Goal: Task Accomplishment & Management: Manage account settings

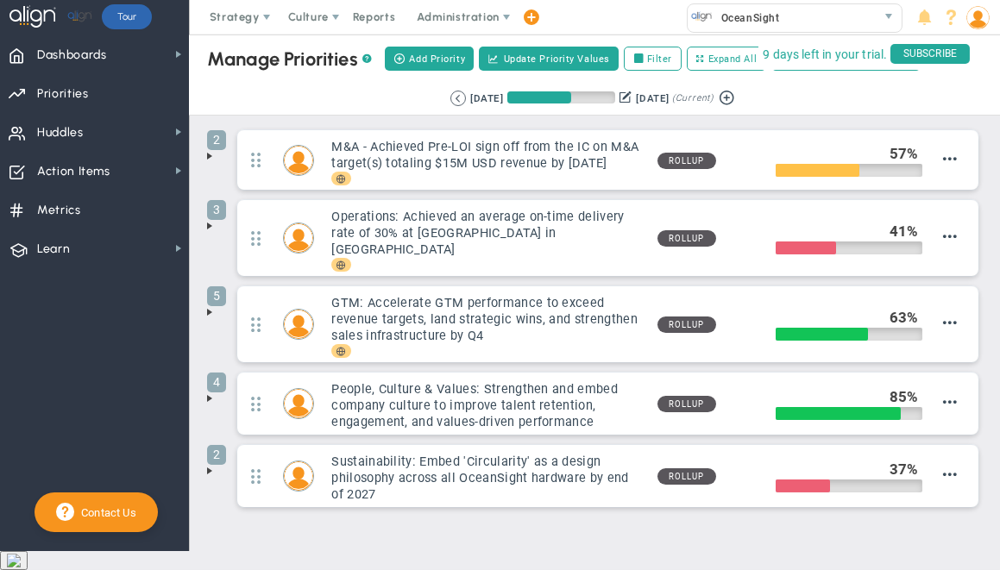
click at [78, 404] on div "Ask Me Later" at bounding box center [67, 402] width 70 height 16
click at [494, 17] on span "Administration" at bounding box center [458, 16] width 82 height 13
click at [884, 18] on span "select" at bounding box center [889, 16] width 14 height 14
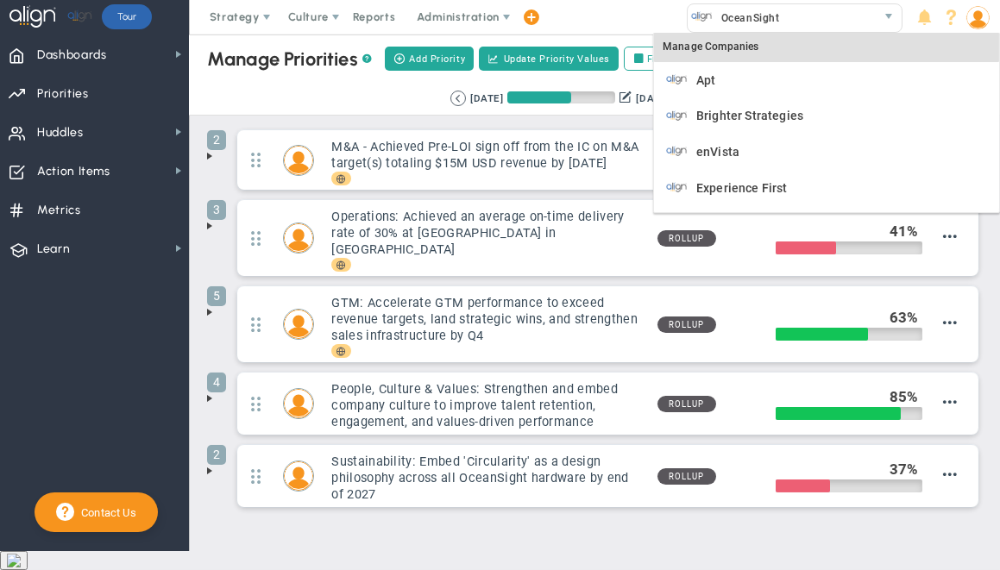
click at [748, 47] on div "Manage Companies" at bounding box center [826, 47] width 345 height 29
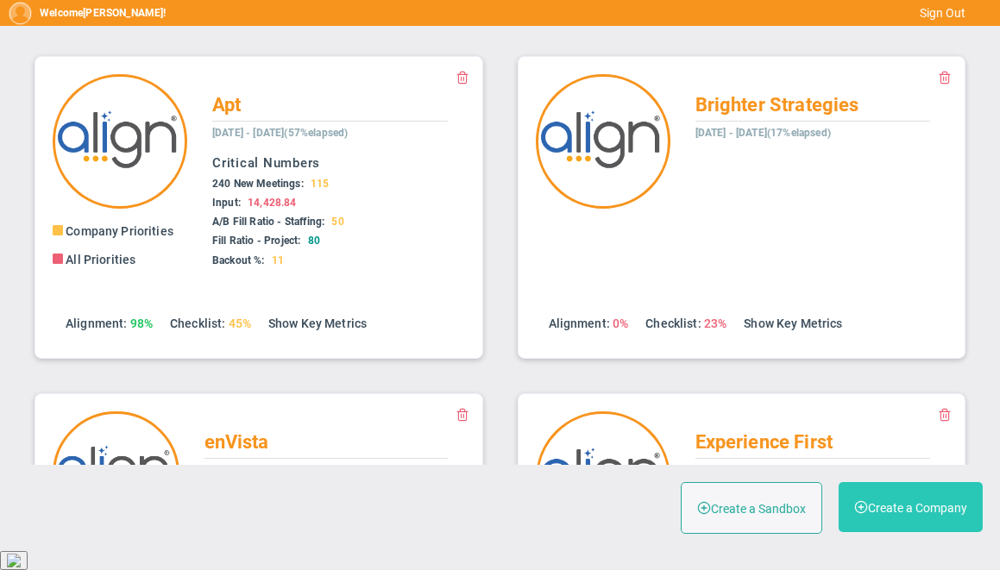
click at [900, 527] on button "Create a Company" at bounding box center [911, 507] width 144 height 50
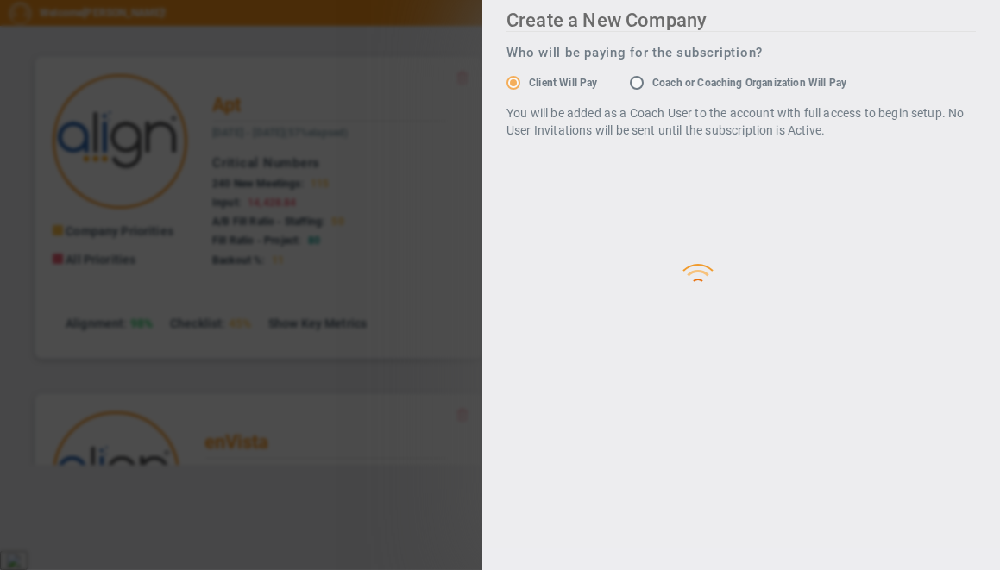
radio input "false"
radio input "true"
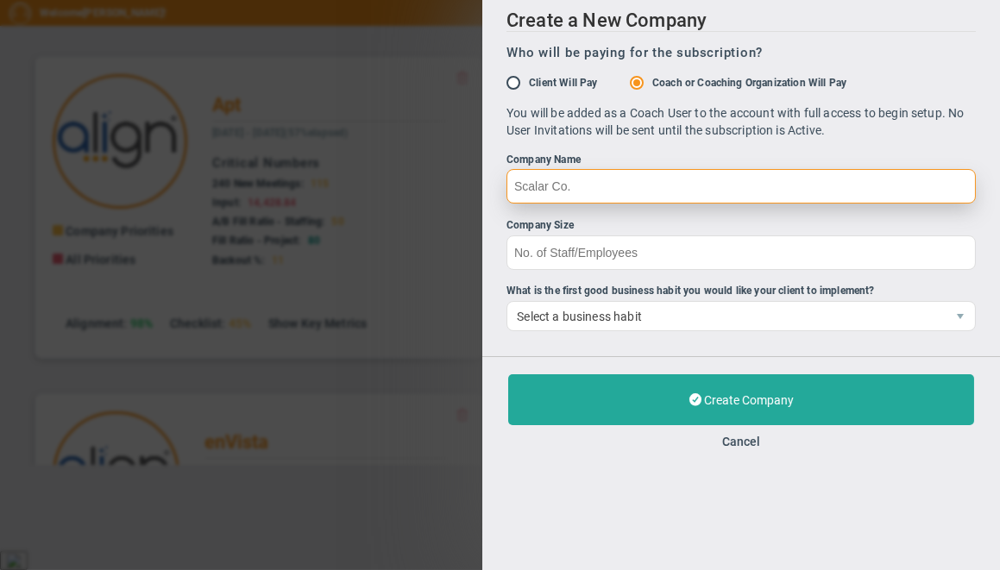
click at [647, 181] on input "Company Name" at bounding box center [741, 186] width 469 height 35
type input "Neptune"
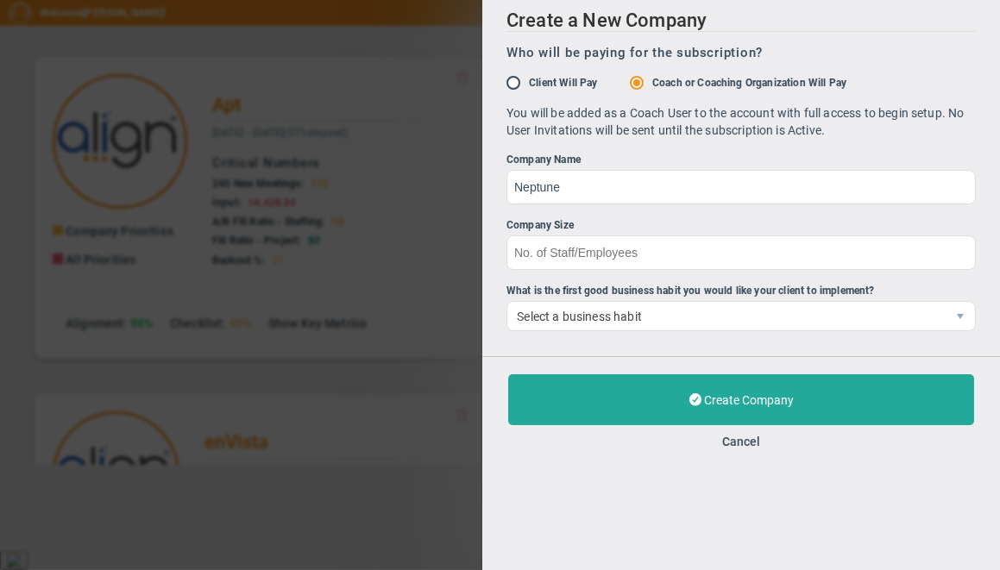
click at [614, 154] on div "Company Name" at bounding box center [741, 160] width 469 height 16
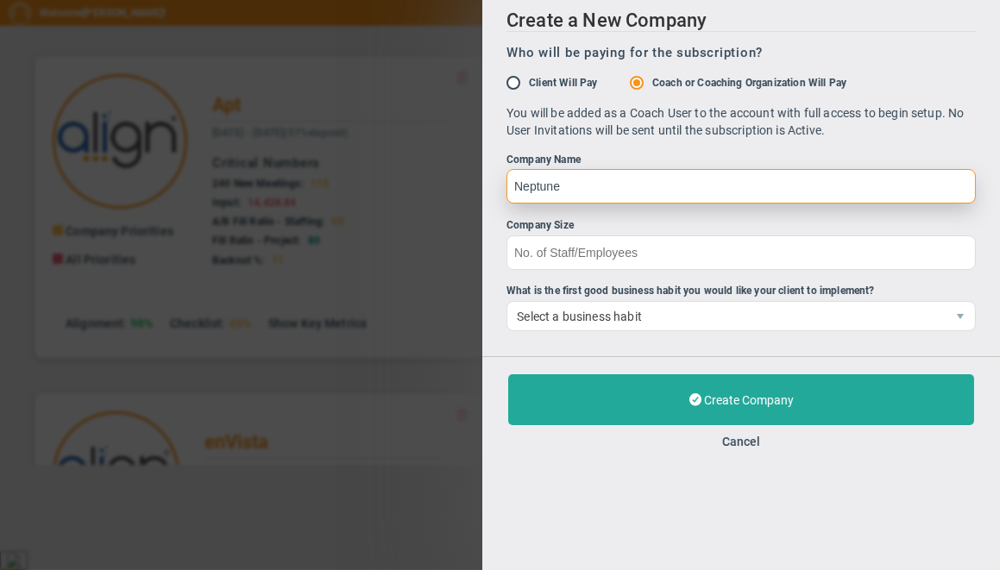
click at [614, 169] on input "Neptune" at bounding box center [741, 186] width 469 height 35
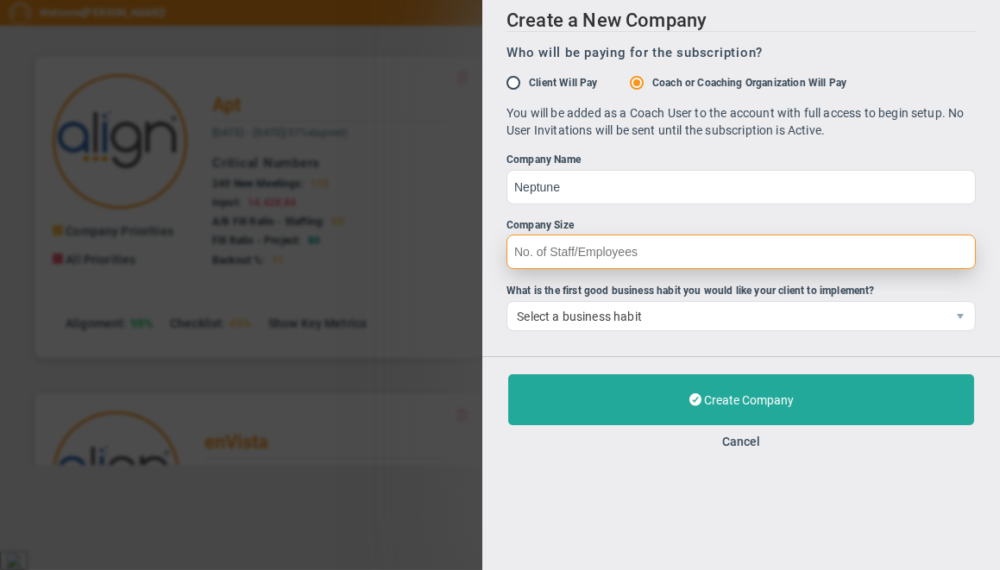
click at [557, 251] on input "Company Size" at bounding box center [741, 252] width 469 height 35
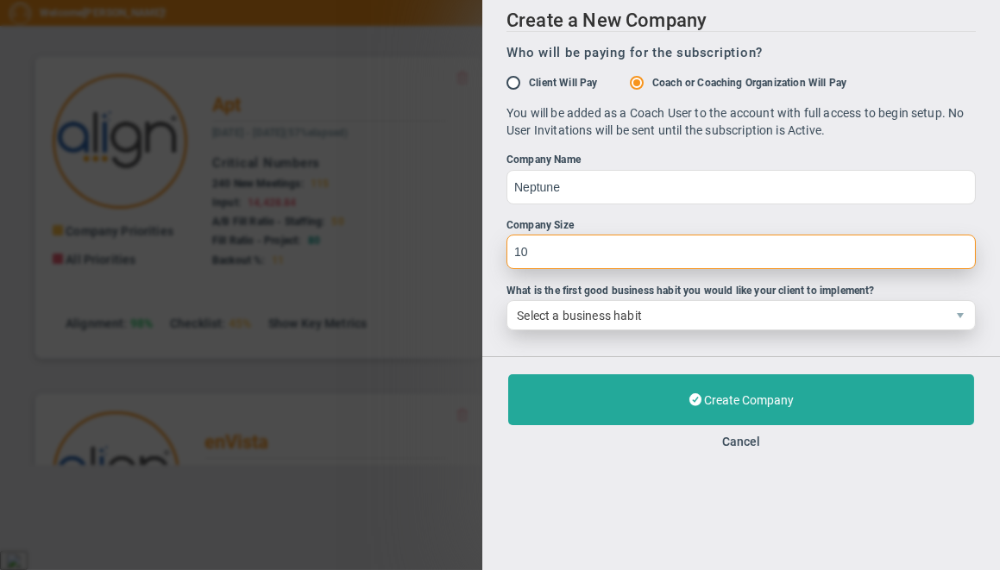
type input "10"
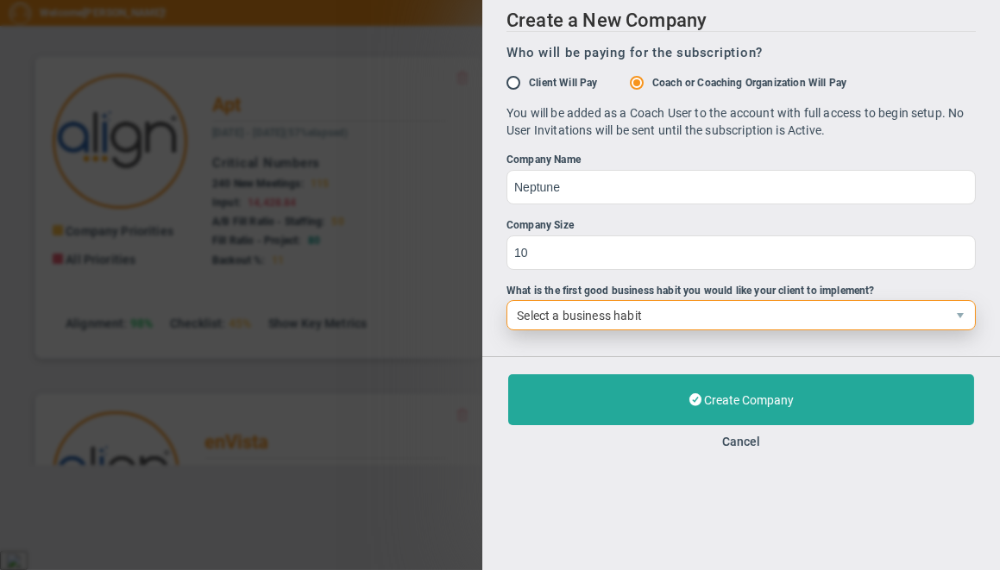
click at [545, 312] on span "Select a business habit" at bounding box center [726, 315] width 438 height 28
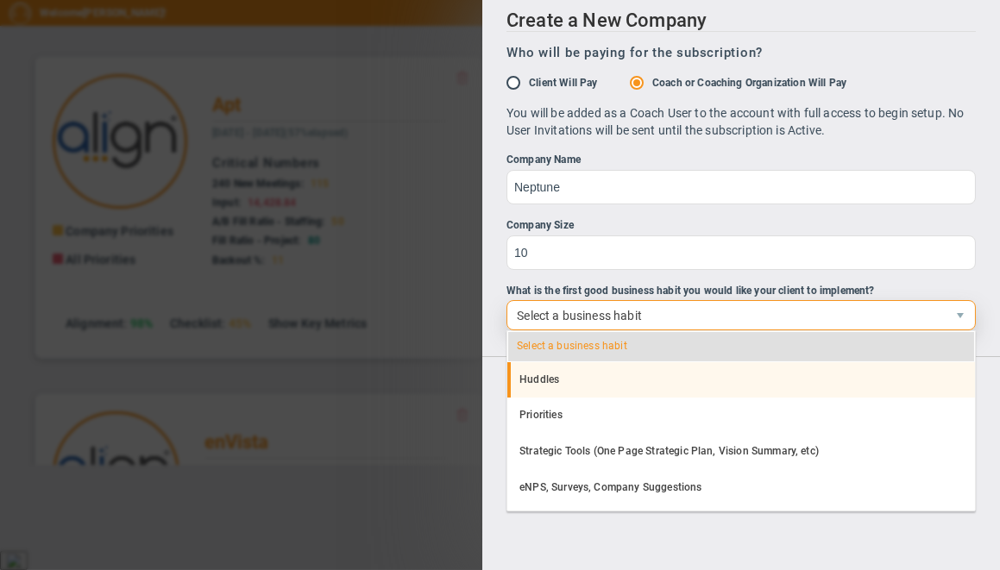
click at [547, 382] on li "Huddles" at bounding box center [741, 380] width 468 height 36
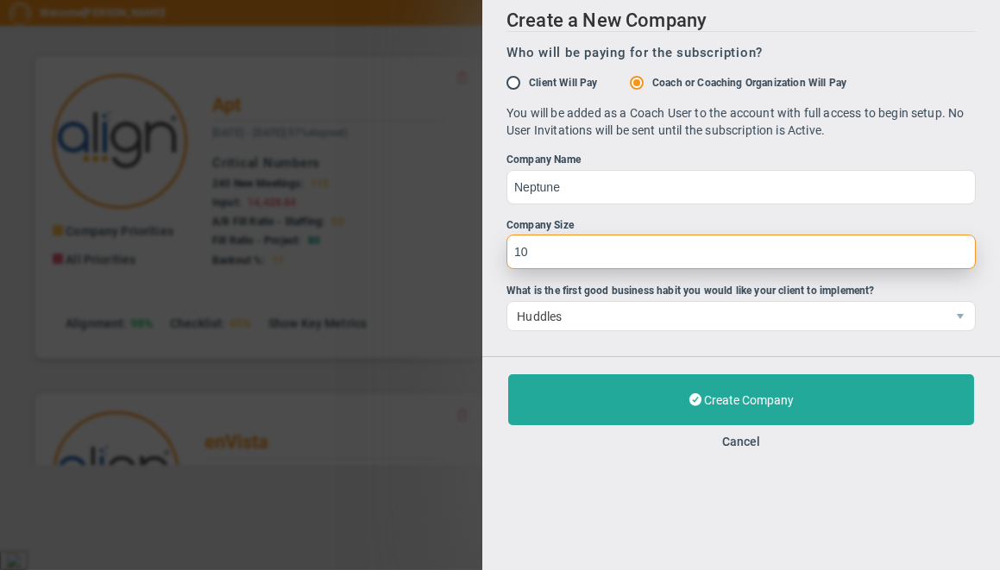
click at [509, 246] on input "10" at bounding box center [741, 252] width 469 height 35
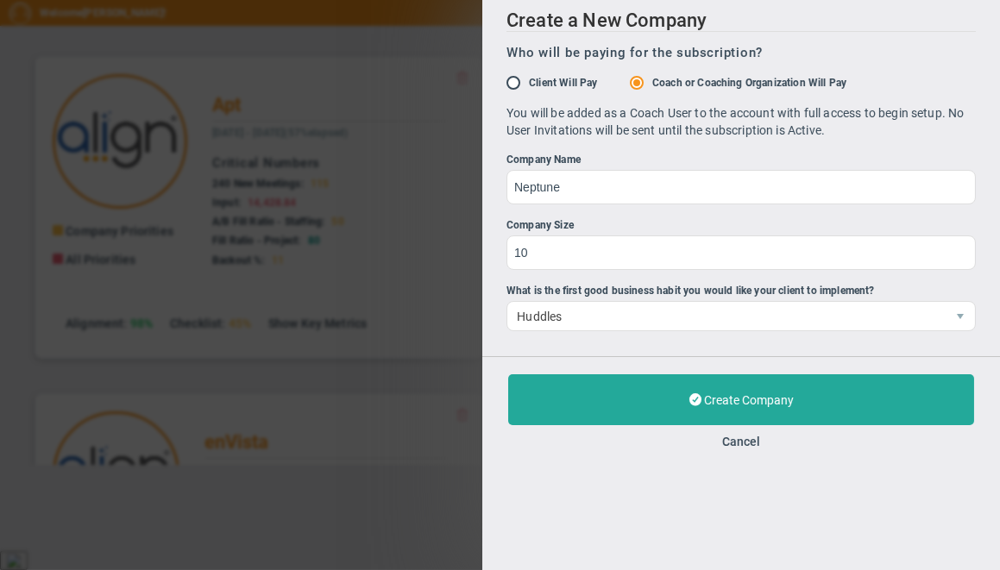
click at [501, 243] on div "Create a New Company Who will be paying for the subscription? Client Will Pay C…" at bounding box center [741, 178] width 518 height 356
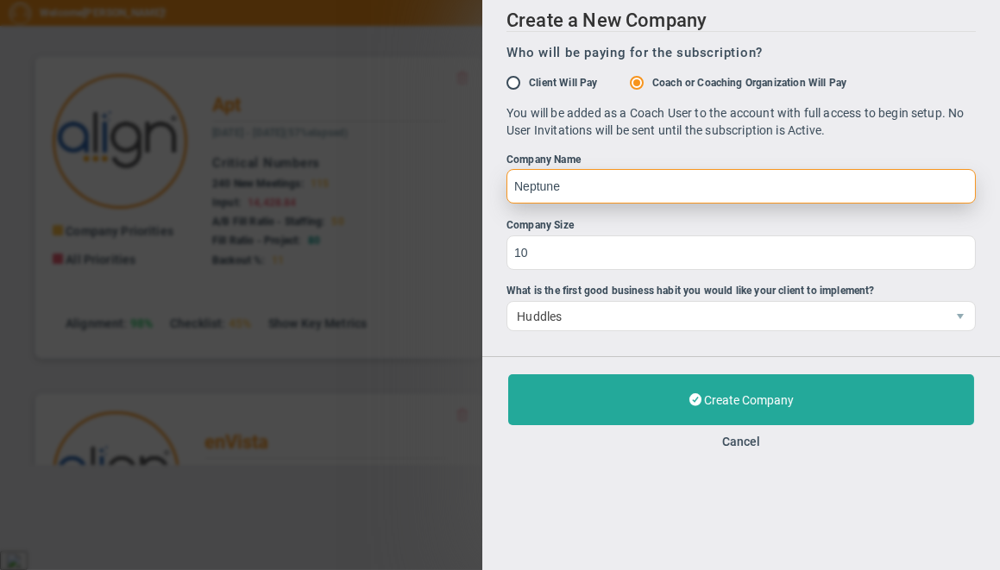
click at [645, 180] on input "Neptune" at bounding box center [741, 186] width 469 height 35
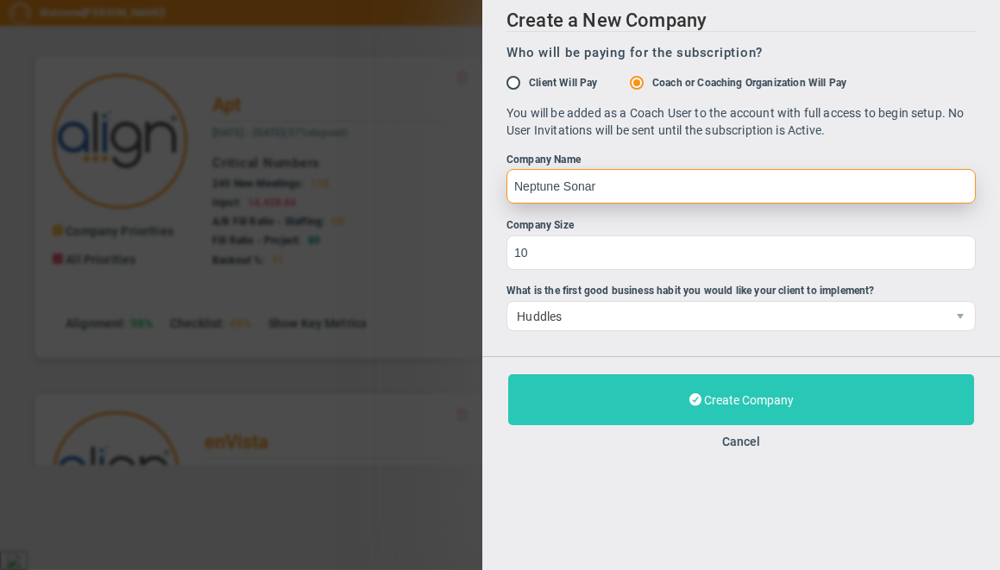
type input "Neptune Sonar"
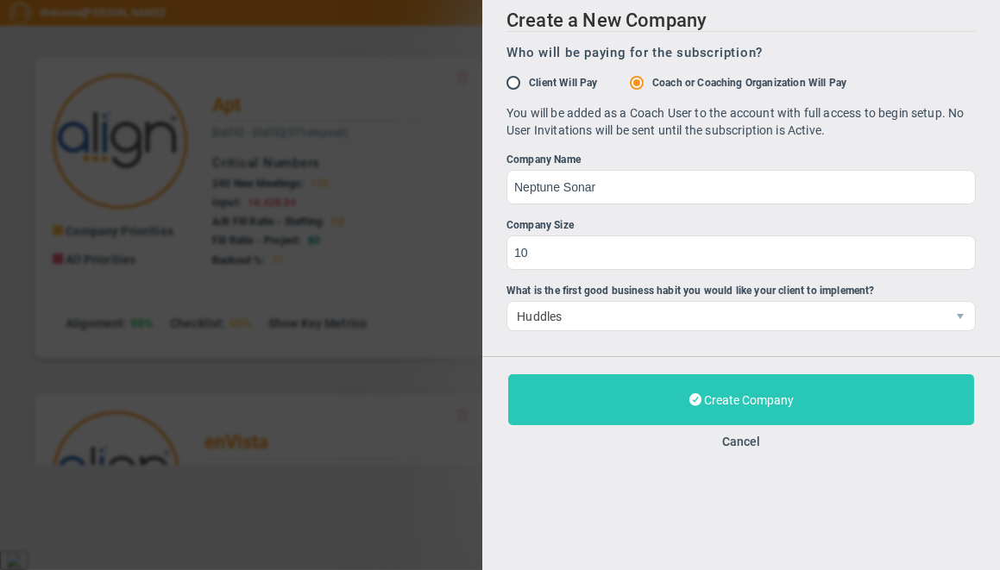
click at [616, 403] on button "Create Company" at bounding box center [741, 400] width 466 height 51
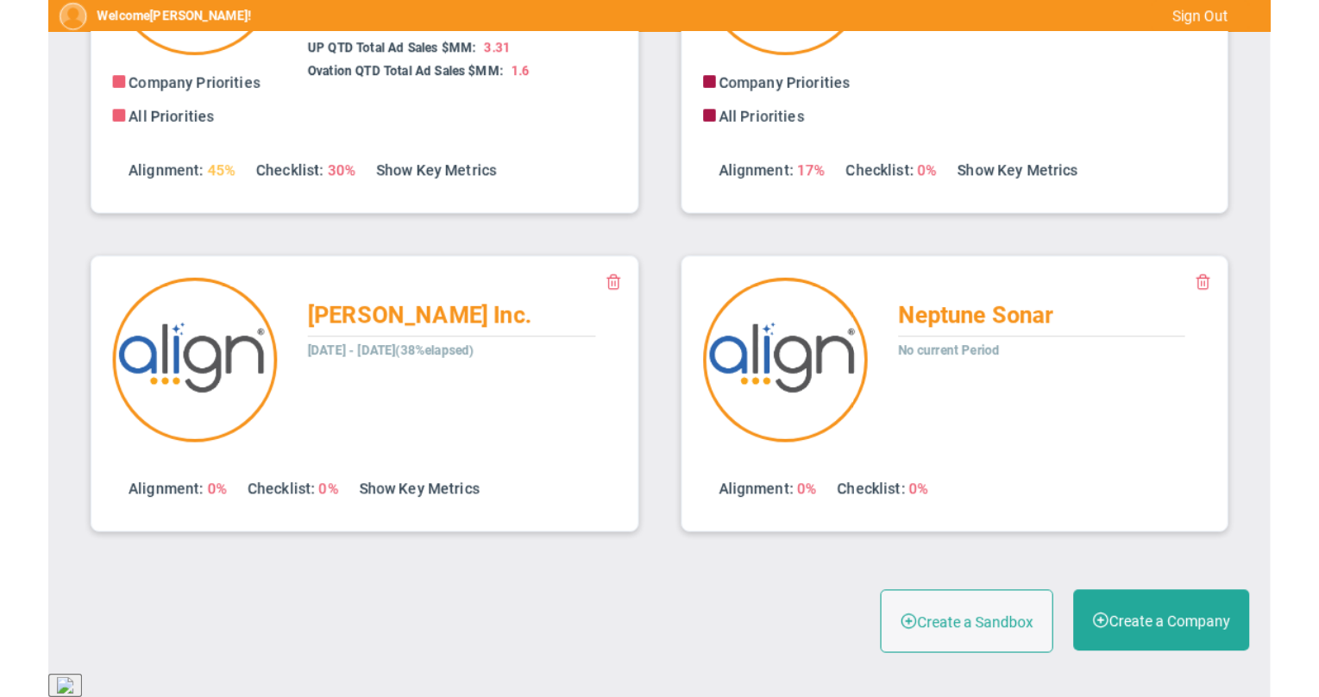
scroll to position [3298, 0]
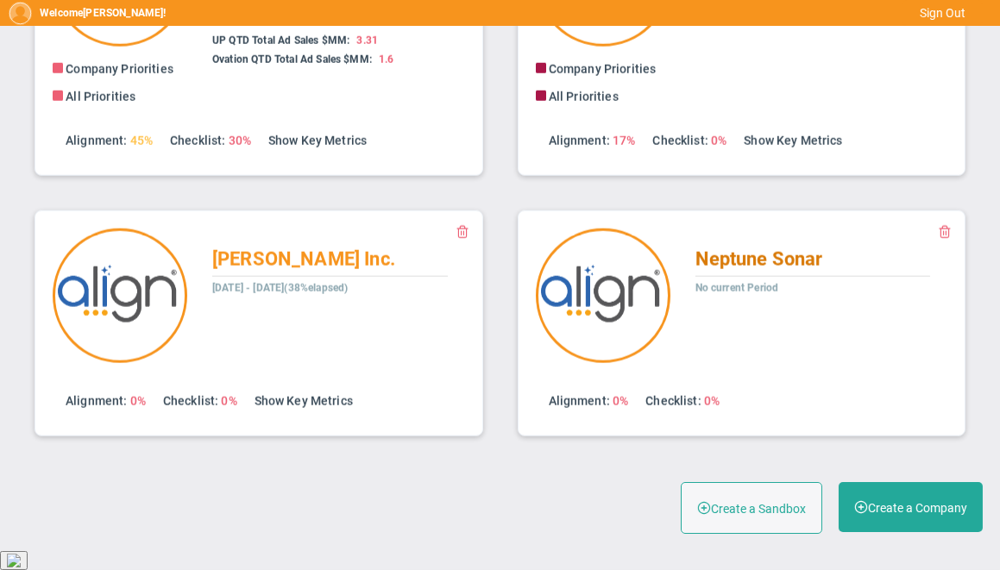
click at [731, 270] on span "Neptune Sonar" at bounding box center [760, 260] width 128 height 22
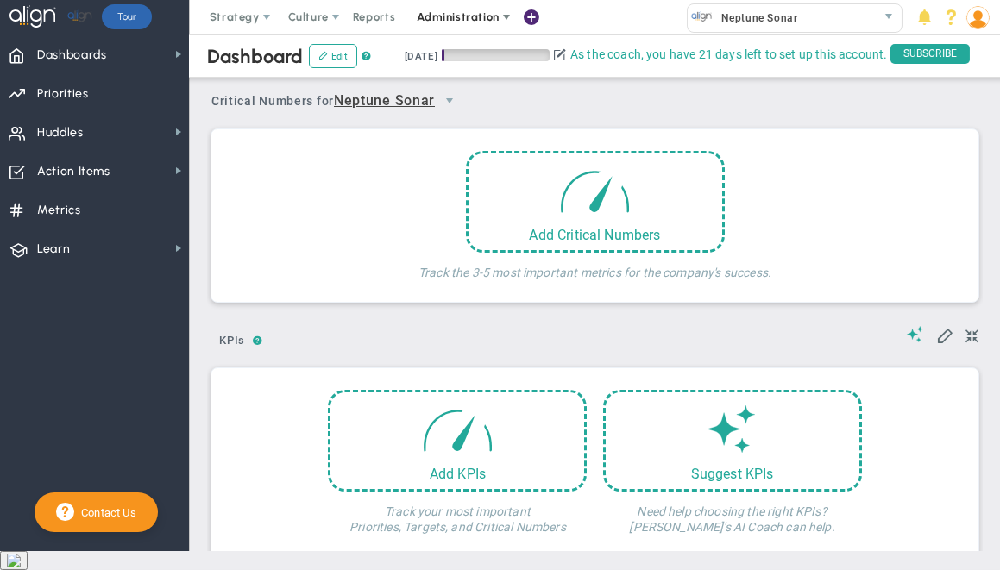
click at [472, 16] on span "Administration" at bounding box center [458, 16] width 82 height 13
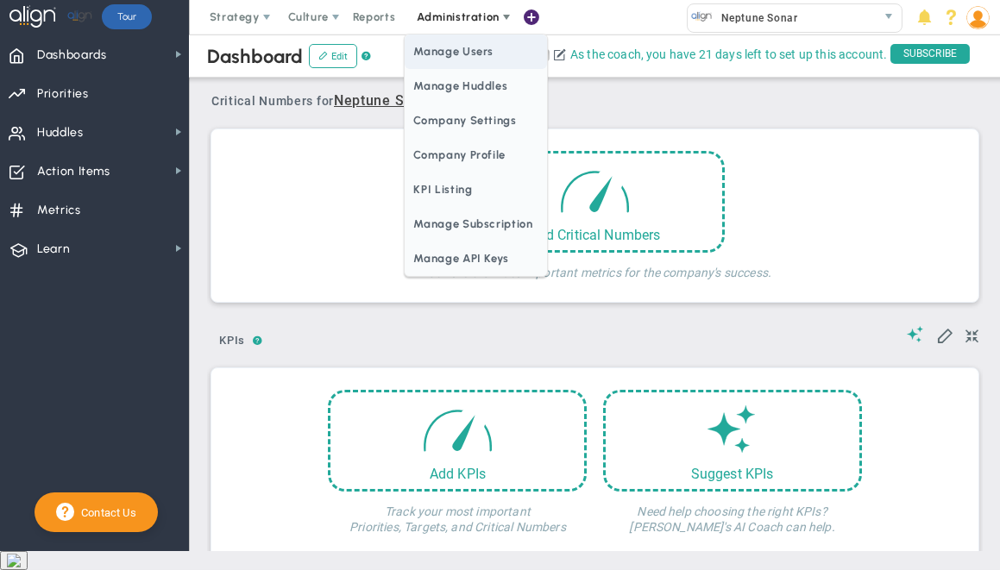
click at [474, 49] on span "Manage Users" at bounding box center [476, 52] width 142 height 35
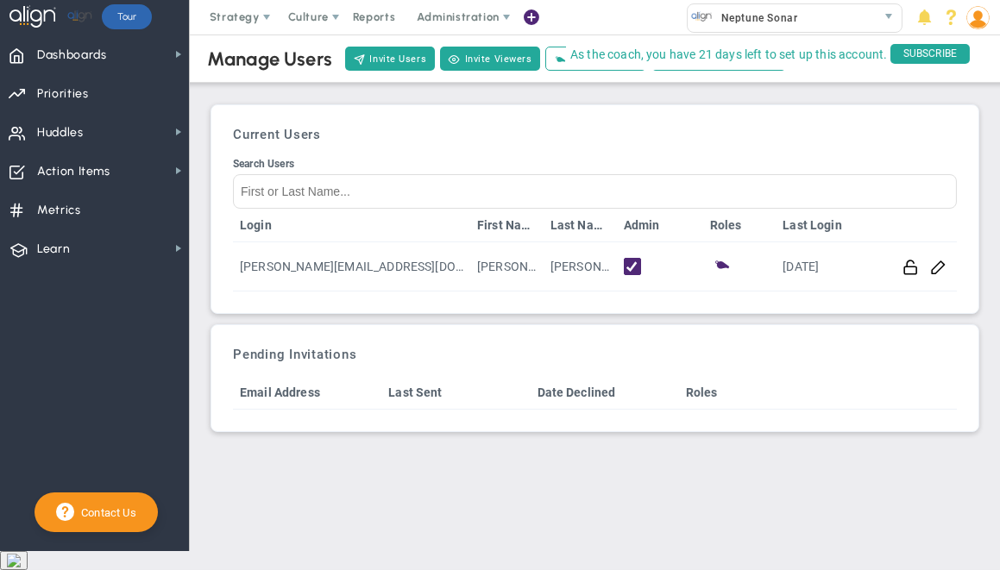
drag, startPoint x: 998, startPoint y: 99, endPoint x: 1017, endPoint y: 98, distance: 19.9
click at [999, 98] on html "Welcome to Align! You are currently logged into a sandbox company. Your sandbox…" at bounding box center [500, 285] width 1000 height 570
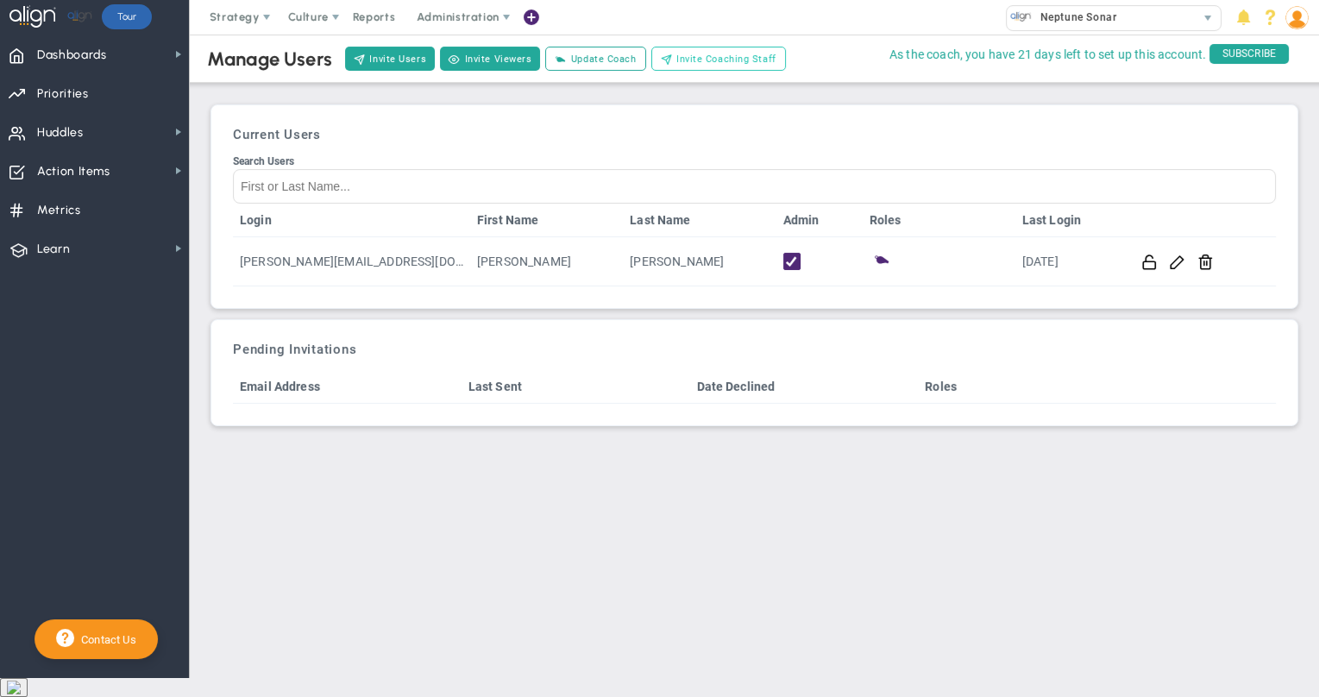
click at [679, 62] on span "Invite Coaching Staff" at bounding box center [727, 59] width 100 height 15
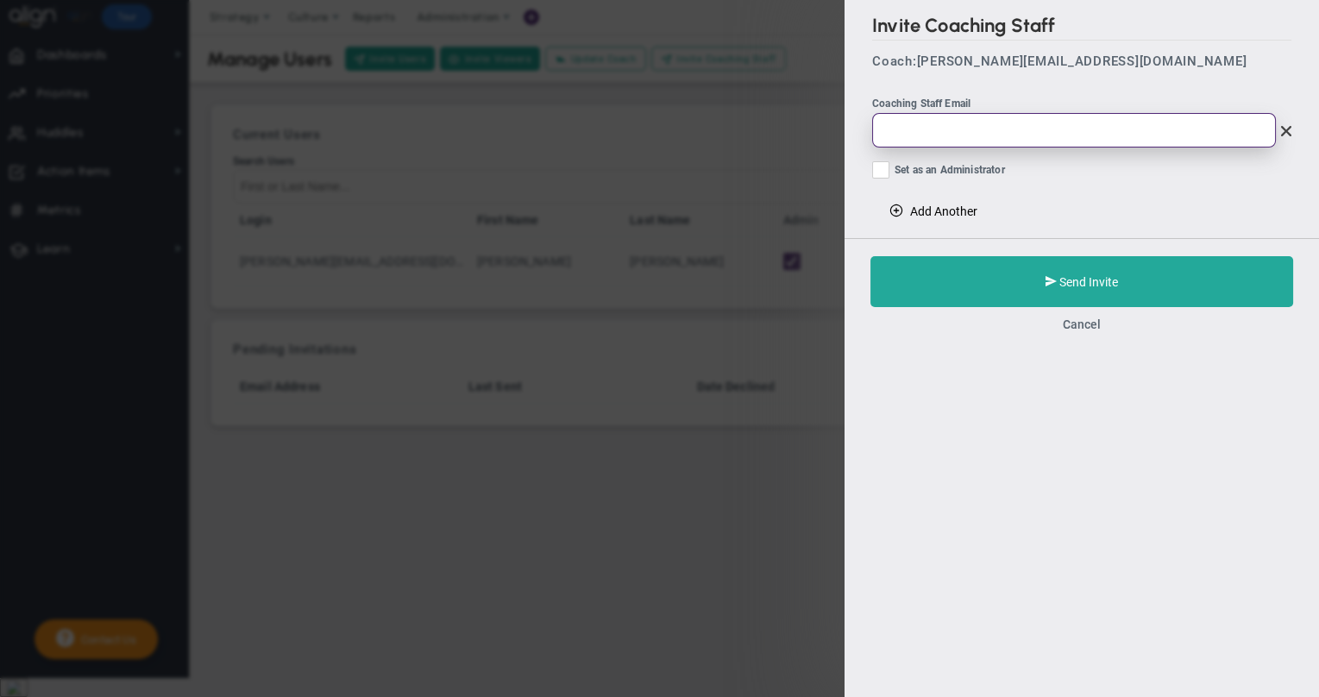
click at [973, 122] on input "email" at bounding box center [1074, 130] width 404 height 35
click at [954, 127] on input "email" at bounding box center [1074, 130] width 404 height 35
type input "t"
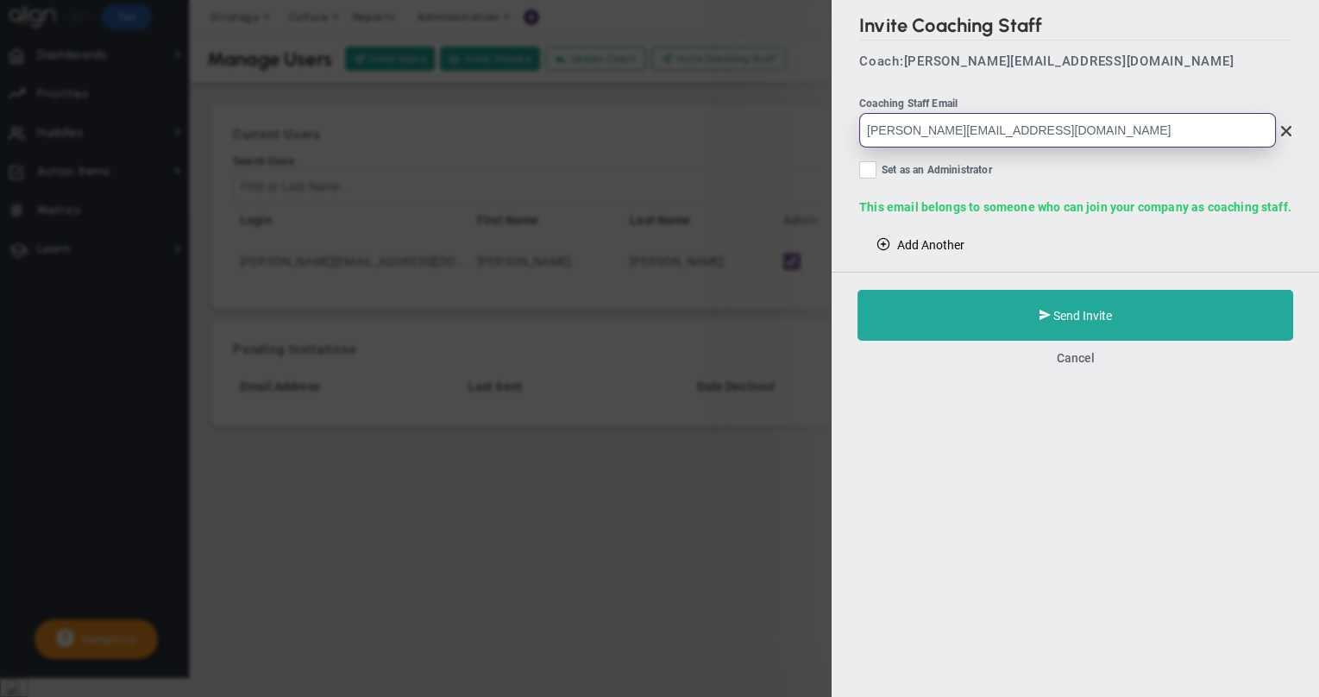
type input "[PERSON_NAME][EMAIL_ADDRESS][DOMAIN_NAME]"
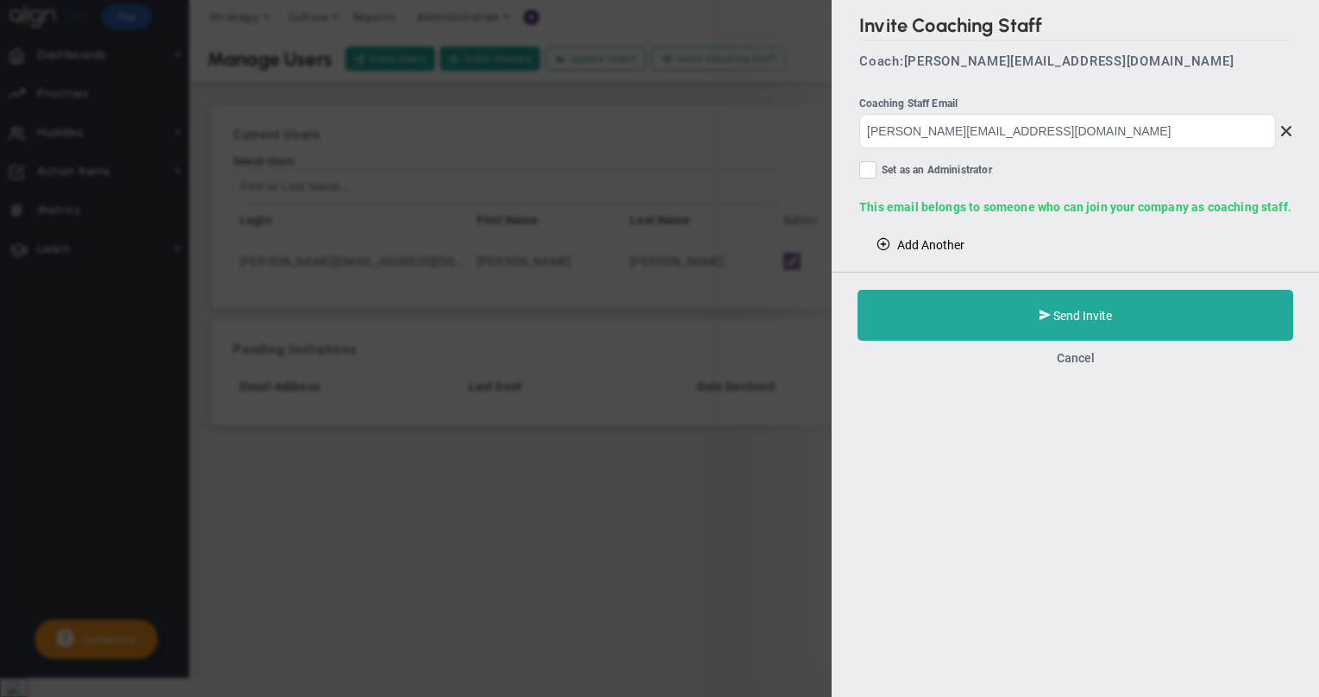
click at [866, 167] on input "Set as an Administrator" at bounding box center [869, 173] width 11 height 17
checkbox input "true"
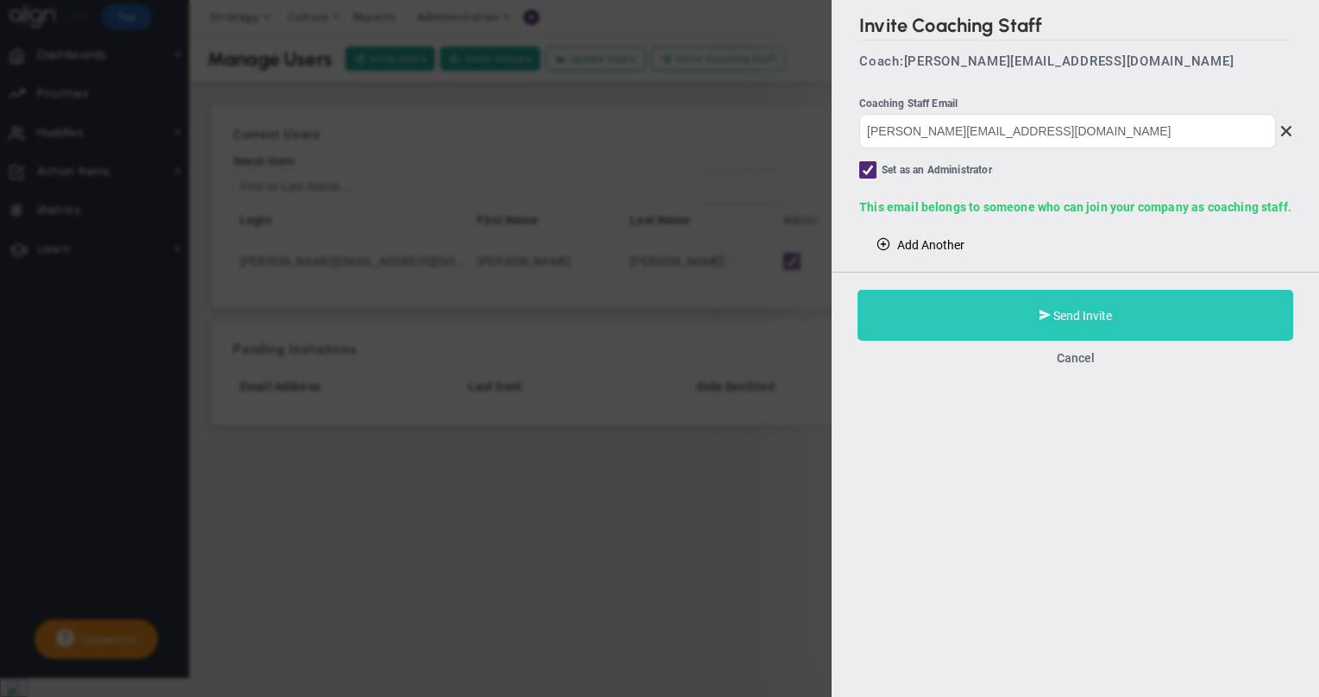
click at [989, 312] on button "Send Invite" at bounding box center [1076, 315] width 436 height 51
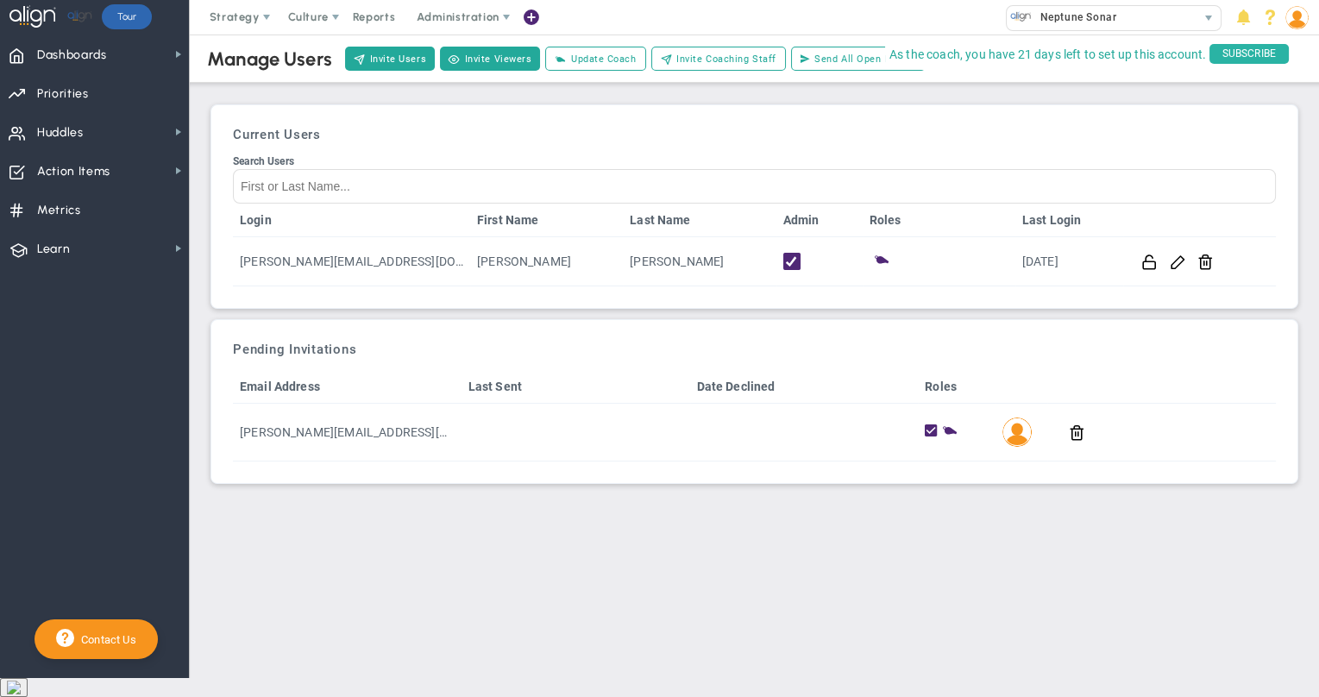
click at [999, 50] on span "SUBSCRIBE" at bounding box center [1249, 54] width 79 height 20
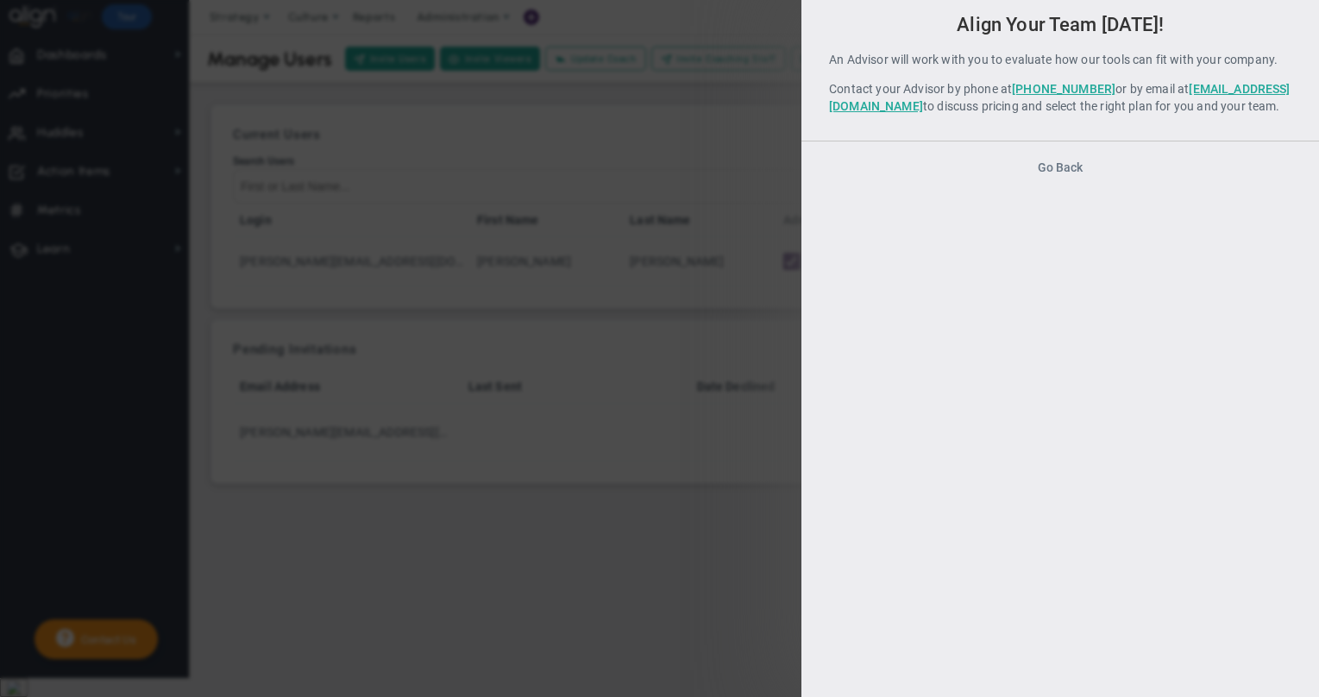
click at [999, 174] on button "Go Back" at bounding box center [1060, 168] width 45 height 14
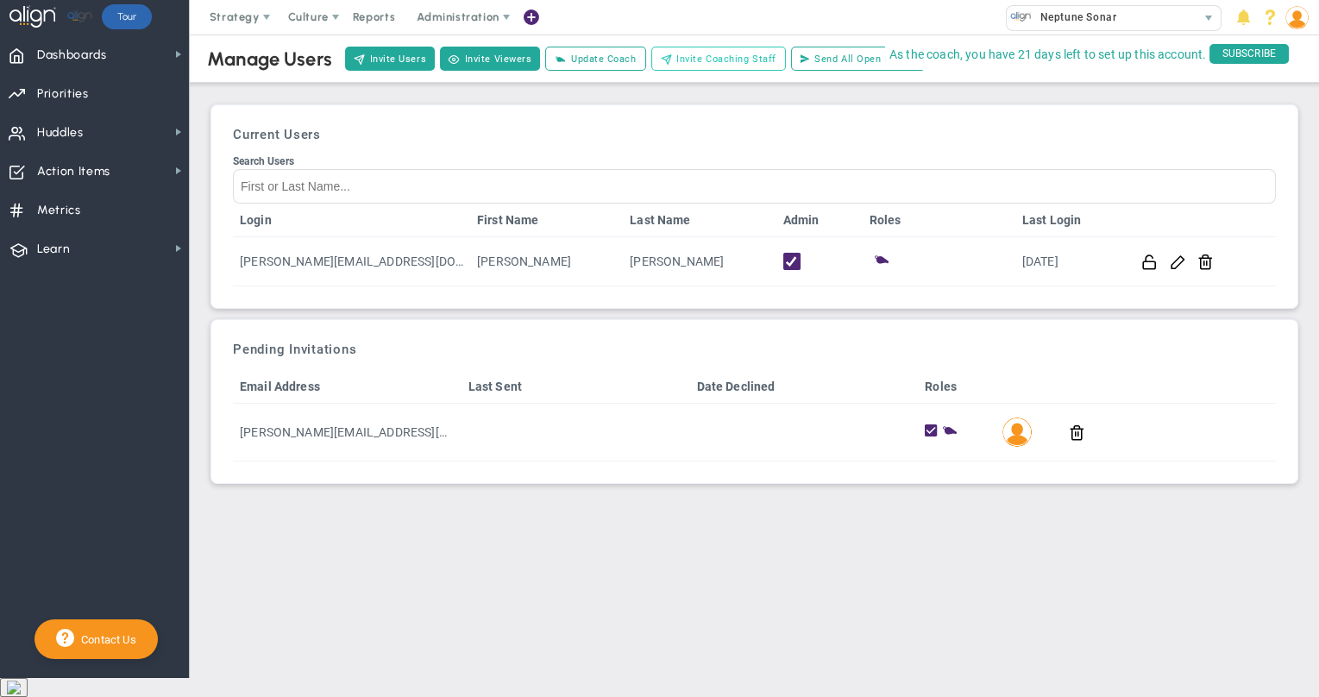
click at [724, 61] on span "Invite Coaching Staff" at bounding box center [727, 59] width 100 height 15
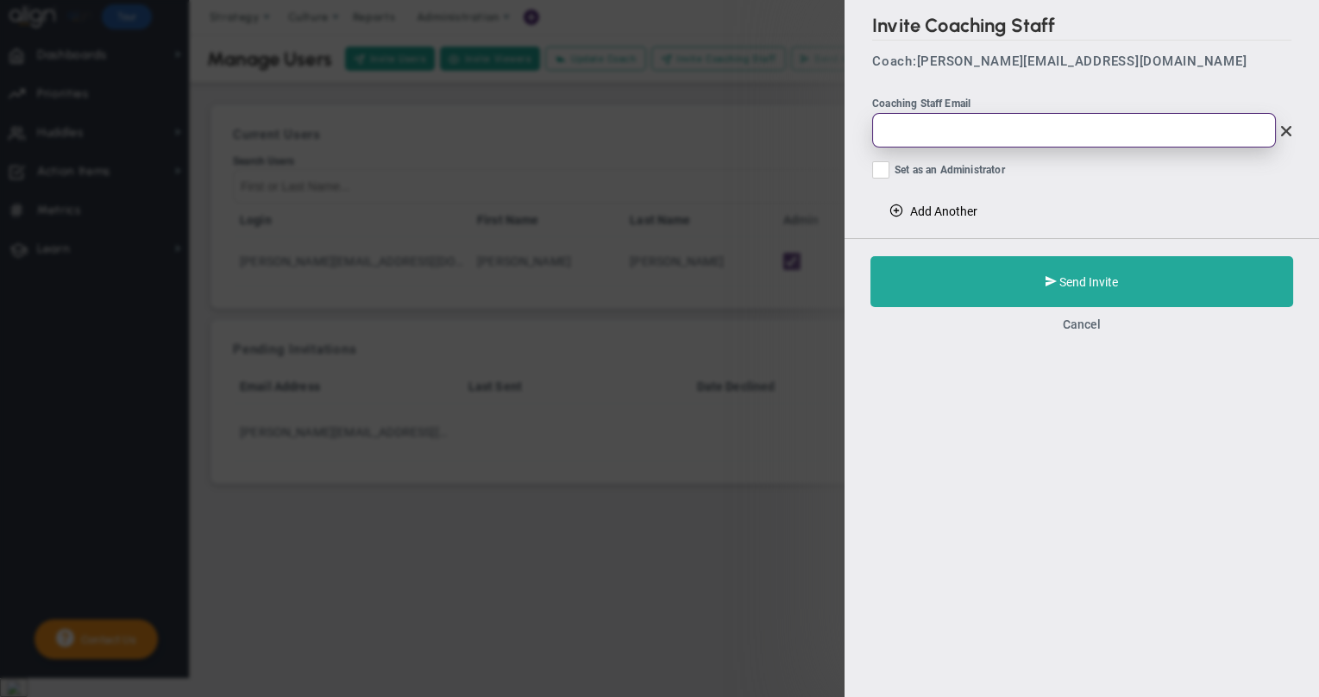
click at [977, 122] on input "email" at bounding box center [1074, 130] width 404 height 35
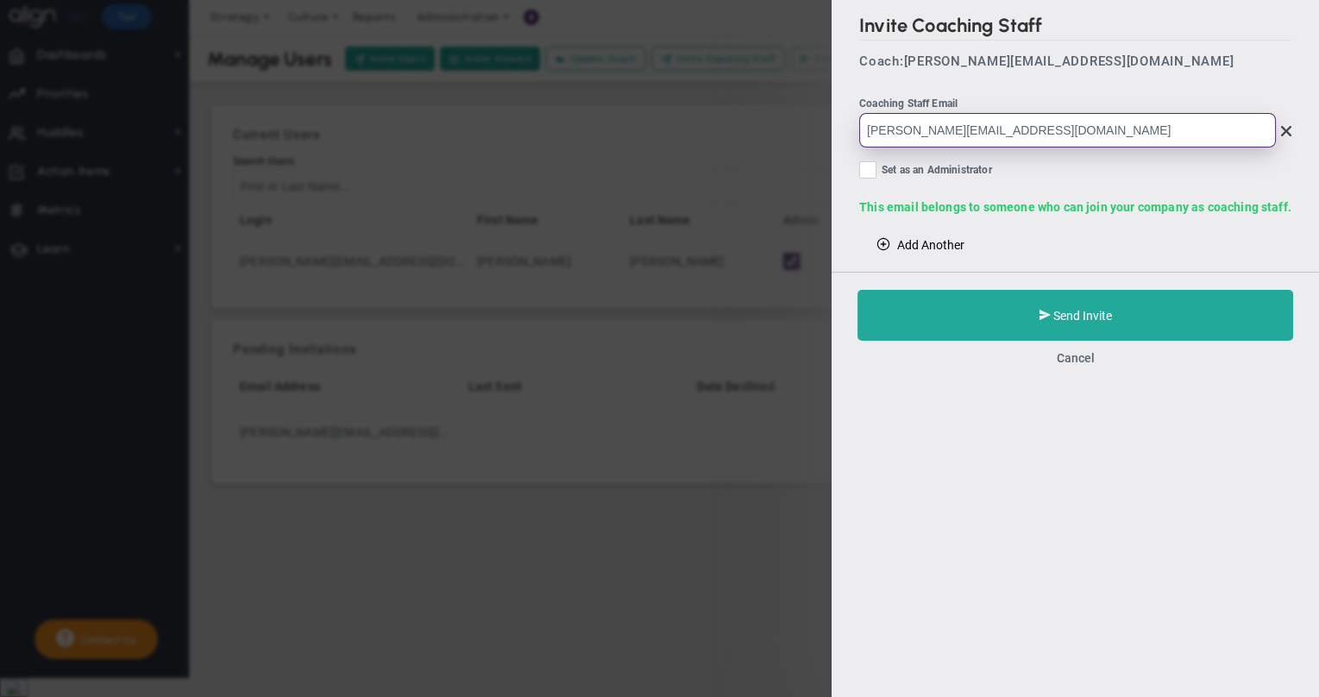
type input "jennel@petracoach.com"
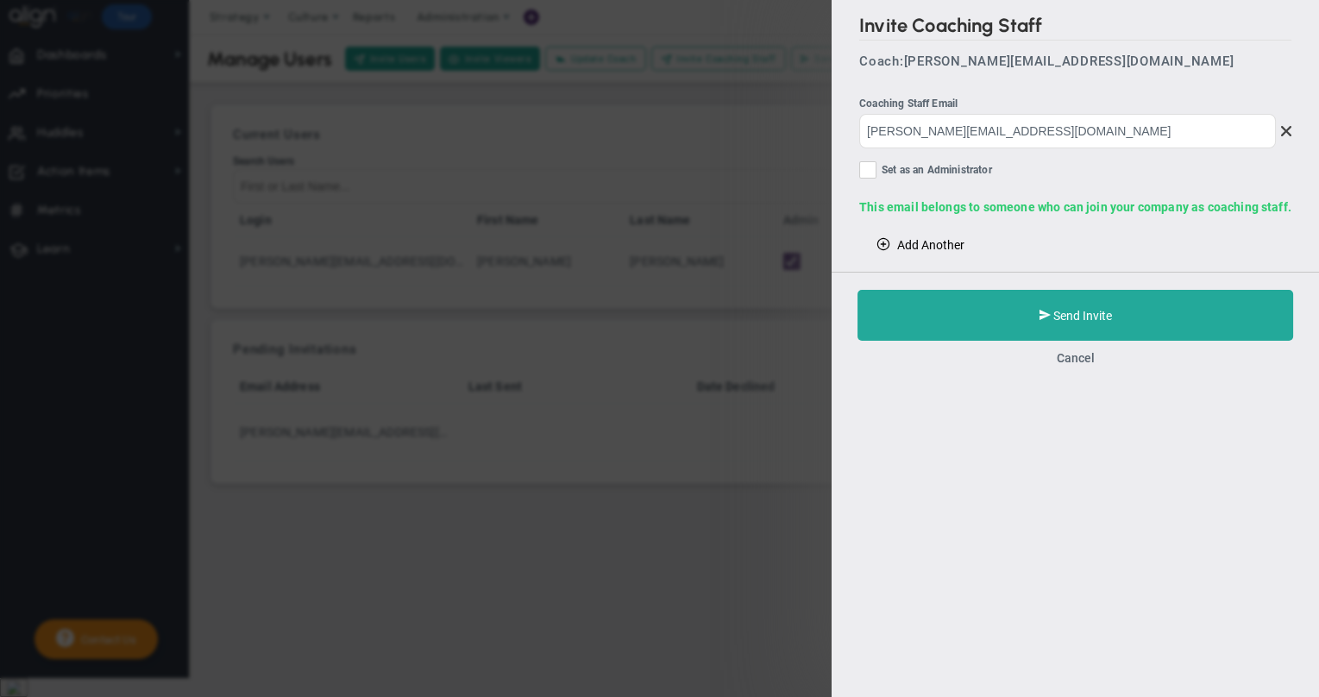
click at [862, 168] on span at bounding box center [867, 169] width 17 height 17
click at [864, 168] on input "Set as an Administrator" at bounding box center [869, 173] width 11 height 17
checkbox input "true"
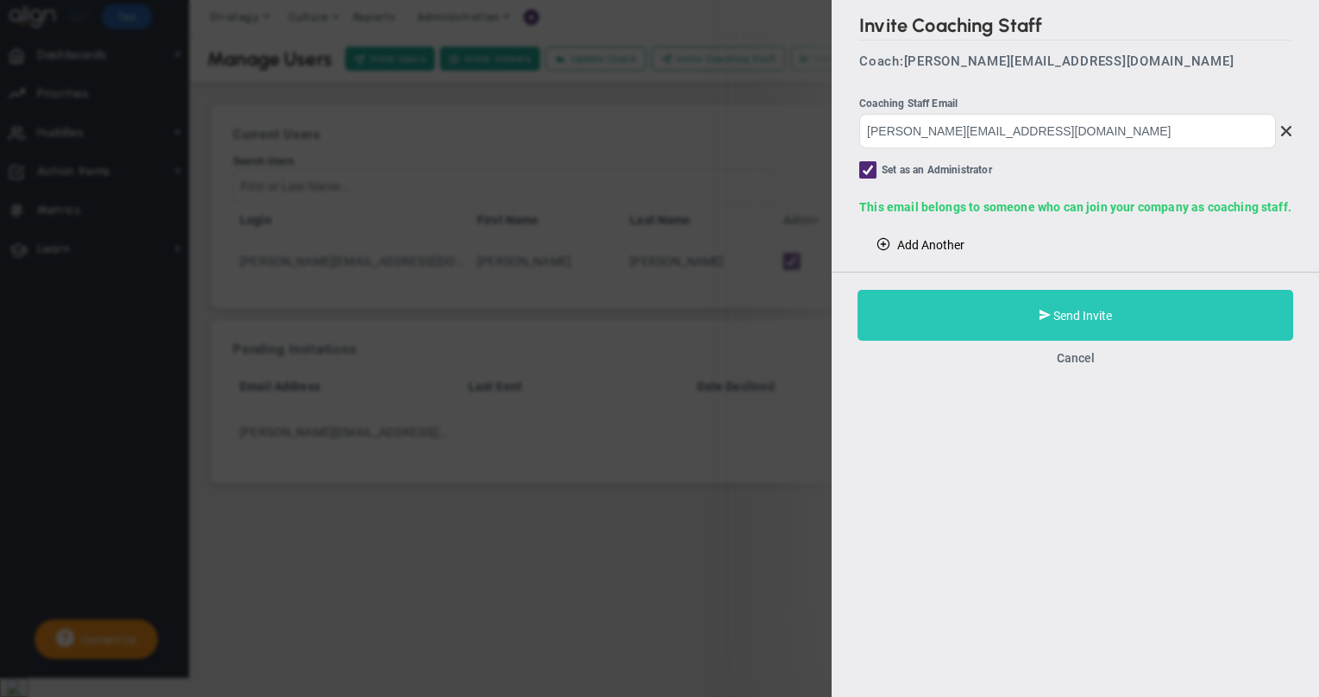
click at [987, 311] on button "Send Invite" at bounding box center [1076, 315] width 436 height 51
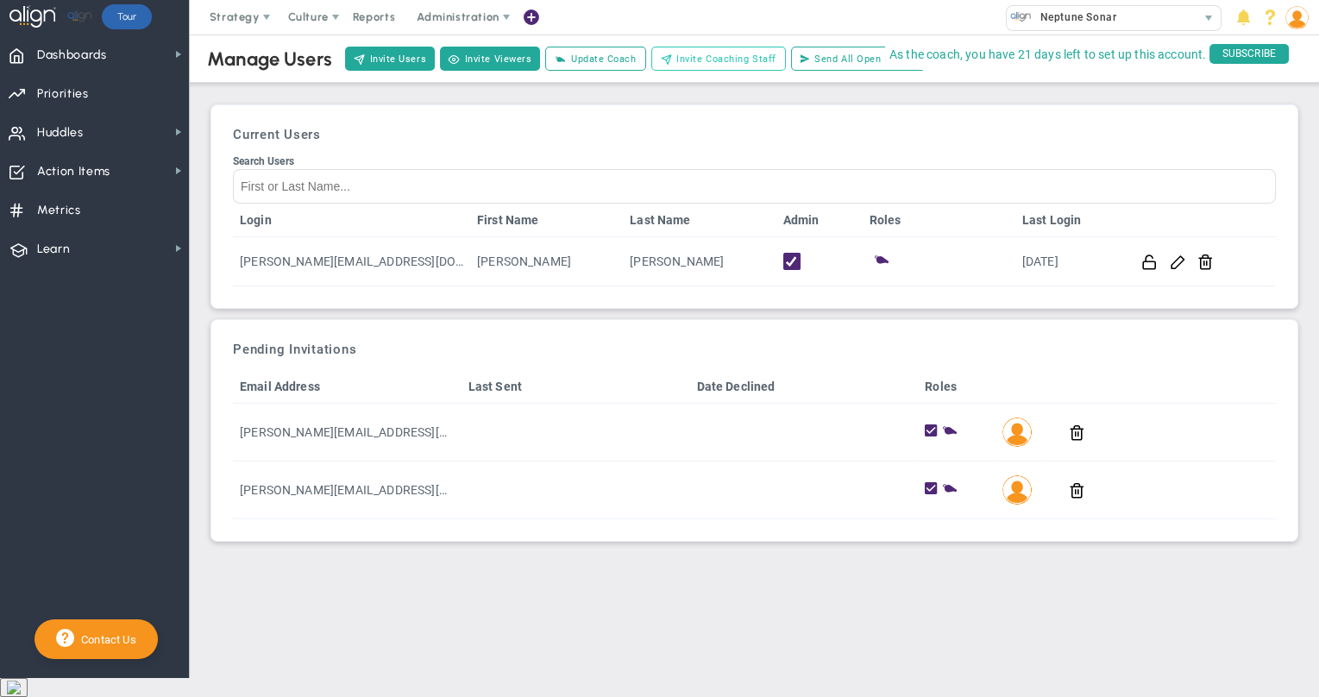
click at [696, 61] on span "Invite Coaching Staff" at bounding box center [727, 59] width 100 height 15
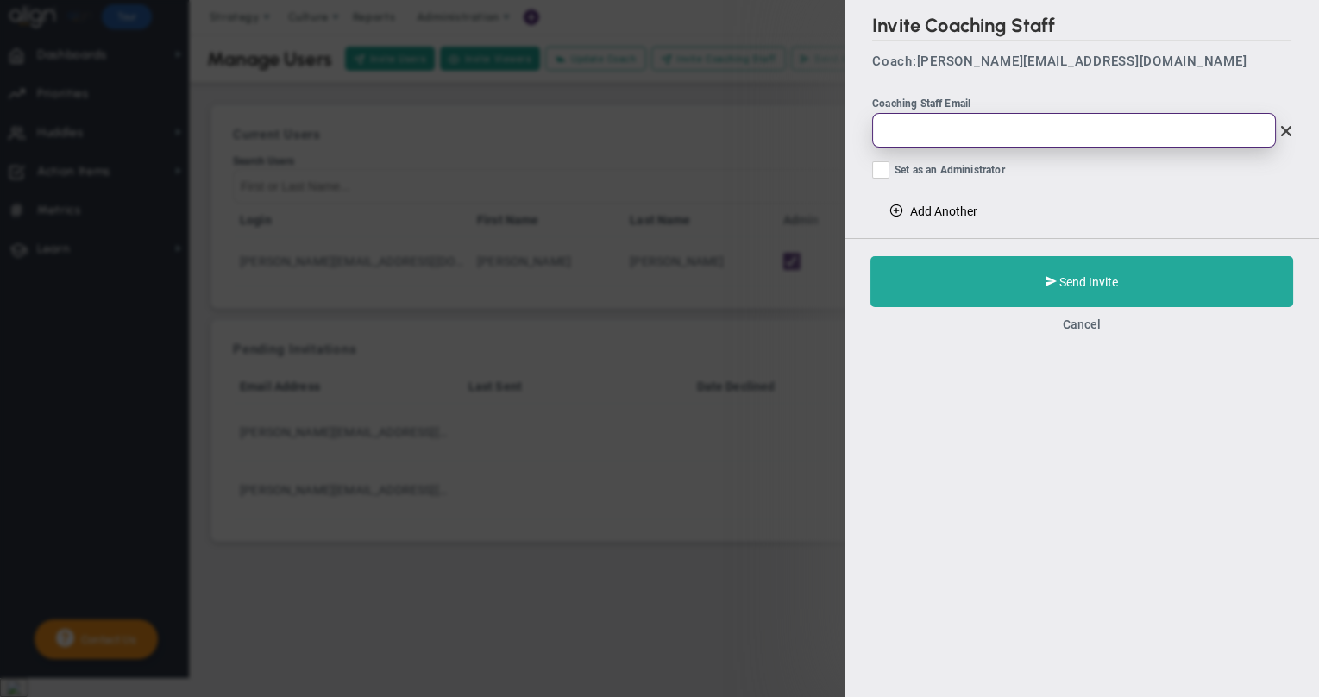
click at [922, 134] on input "email" at bounding box center [1074, 130] width 404 height 35
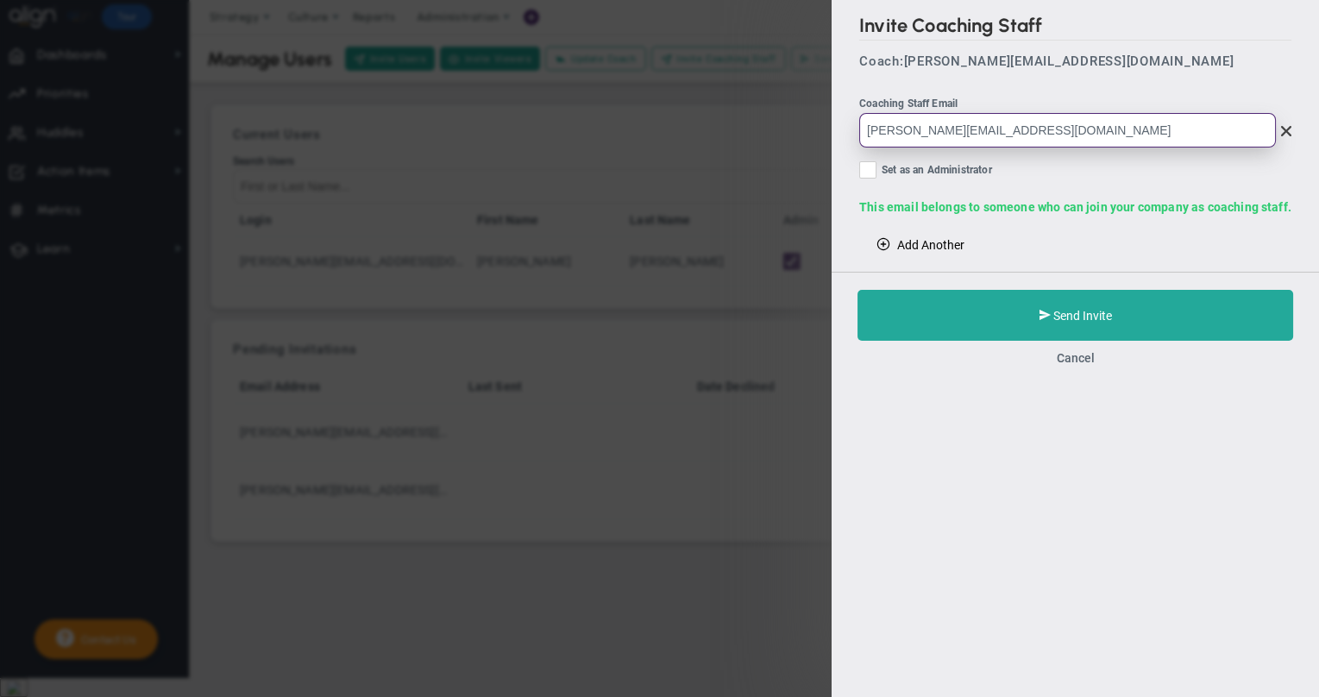
type input "Krista@petracoach.com"
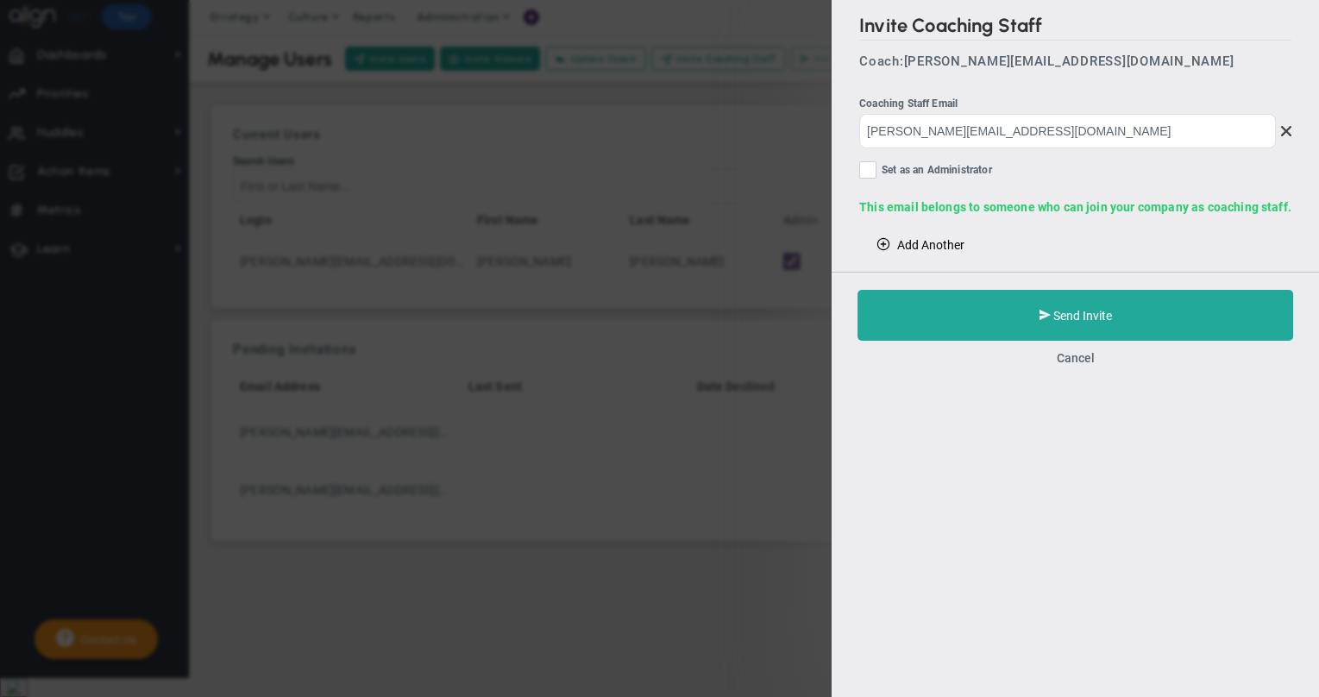
click at [872, 166] on input "Set as an Administrator" at bounding box center [869, 173] width 11 height 17
checkbox input "true"
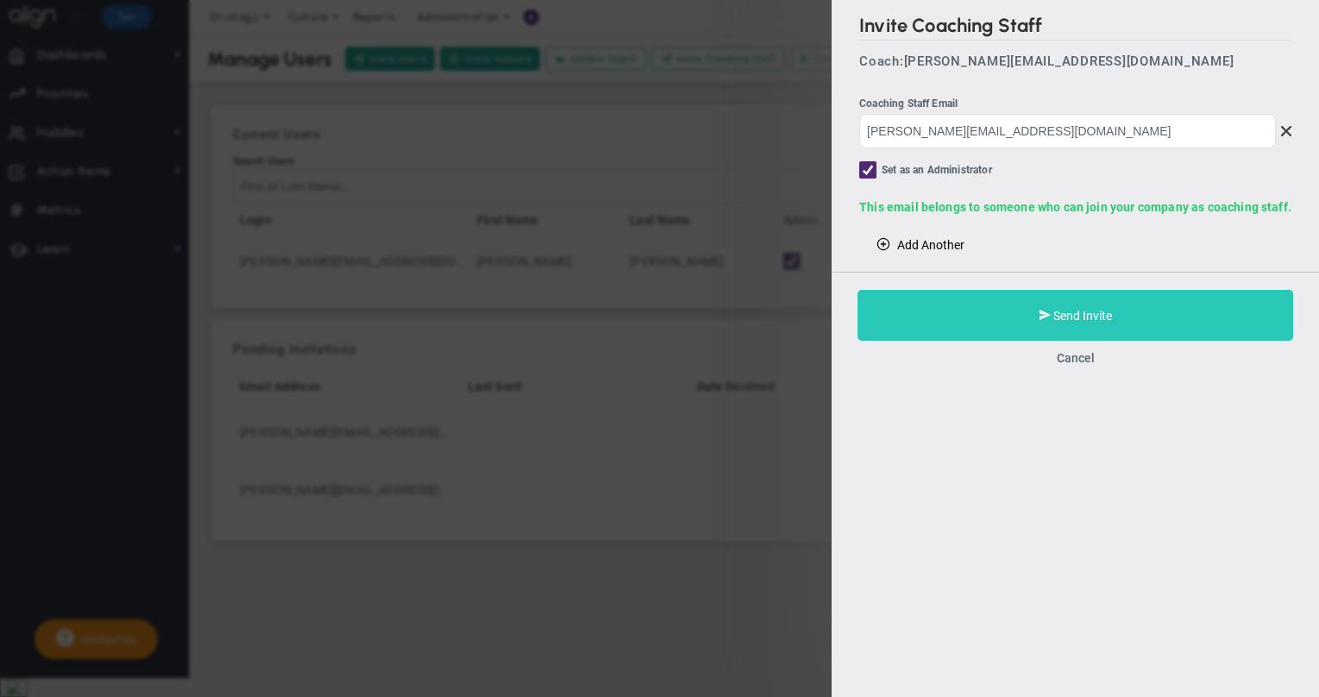
click at [956, 321] on button "Send Invite" at bounding box center [1076, 315] width 436 height 51
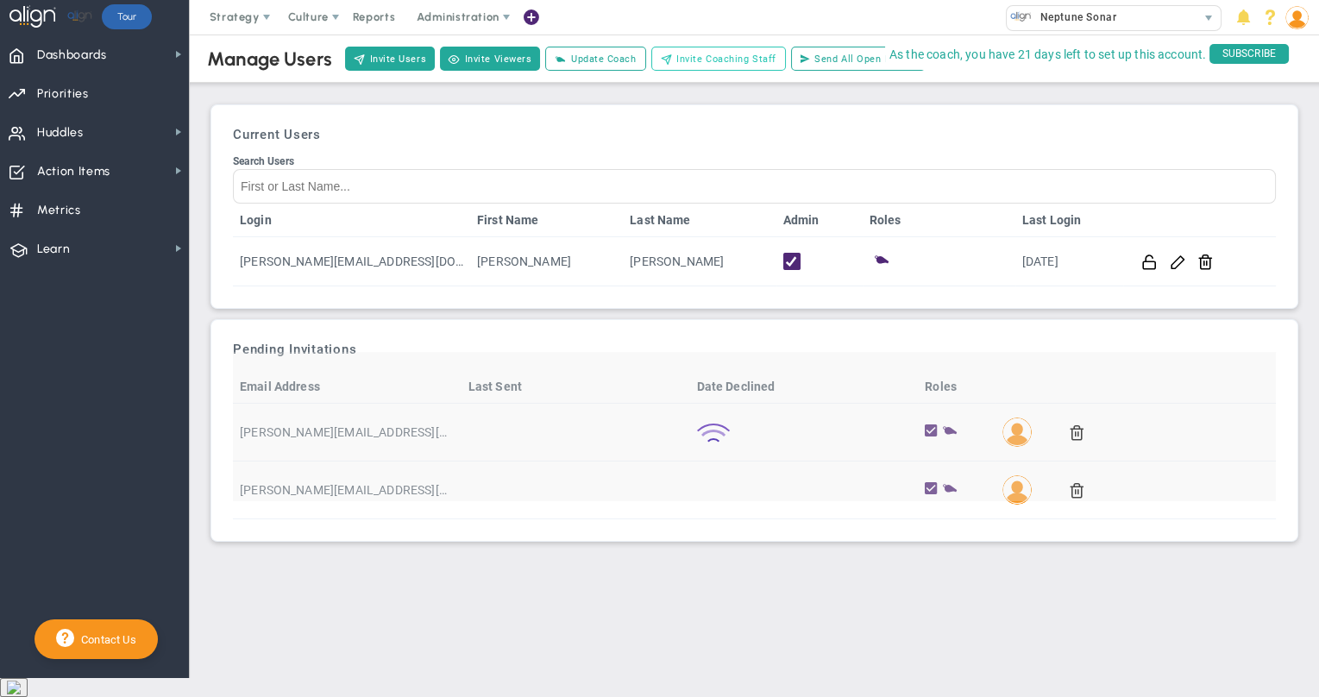
click at [705, 61] on span "Invite Coaching Staff" at bounding box center [727, 59] width 100 height 15
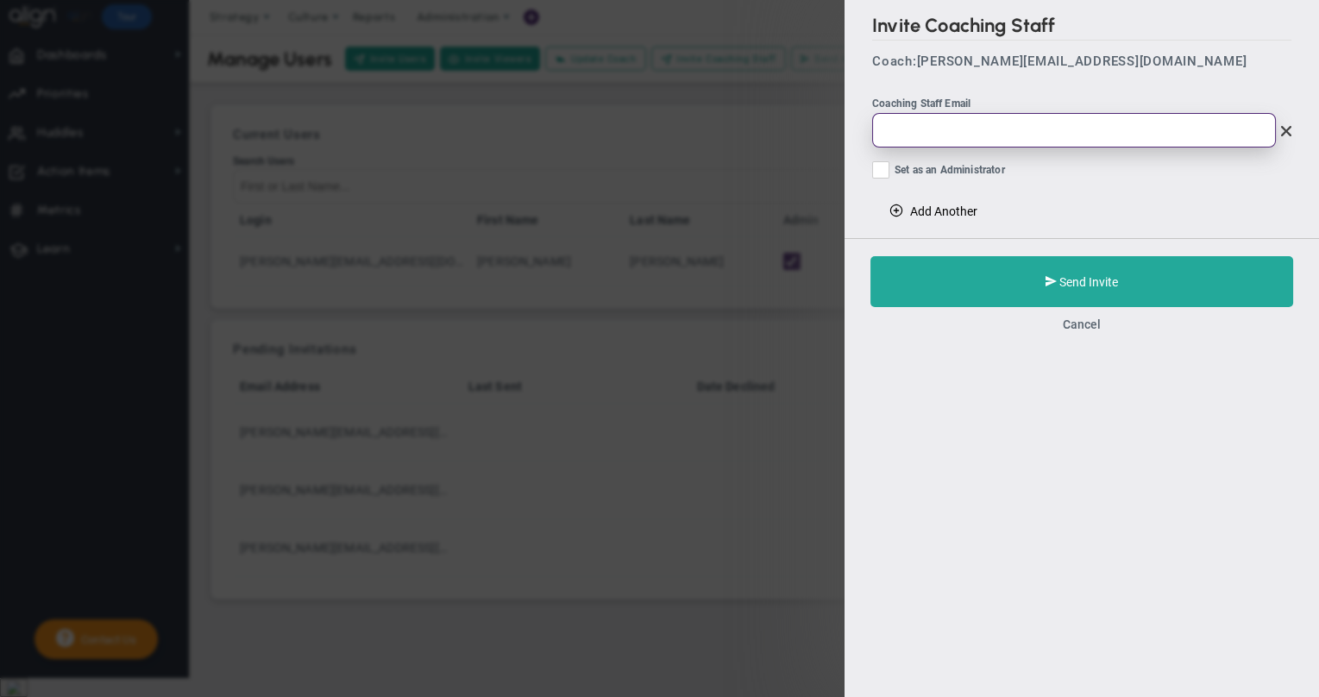
click at [913, 127] on input "email" at bounding box center [1074, 130] width 404 height 35
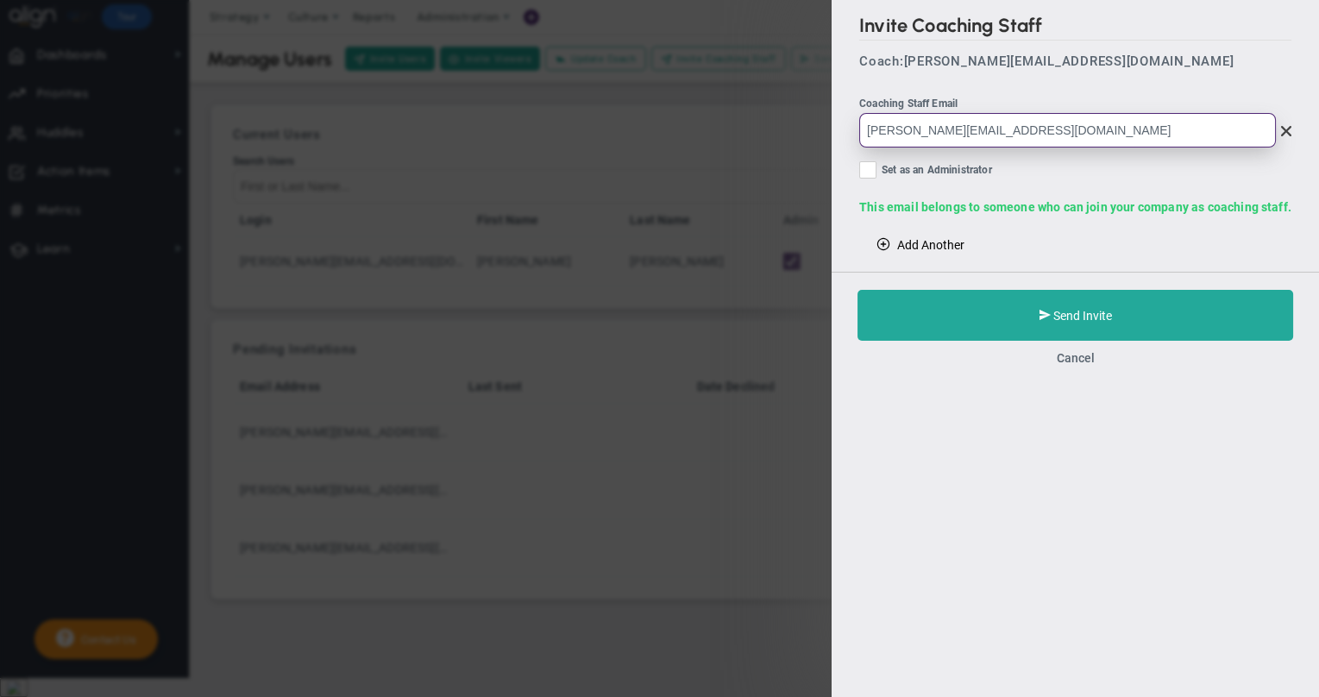
type input "taylor@petracoach.com"
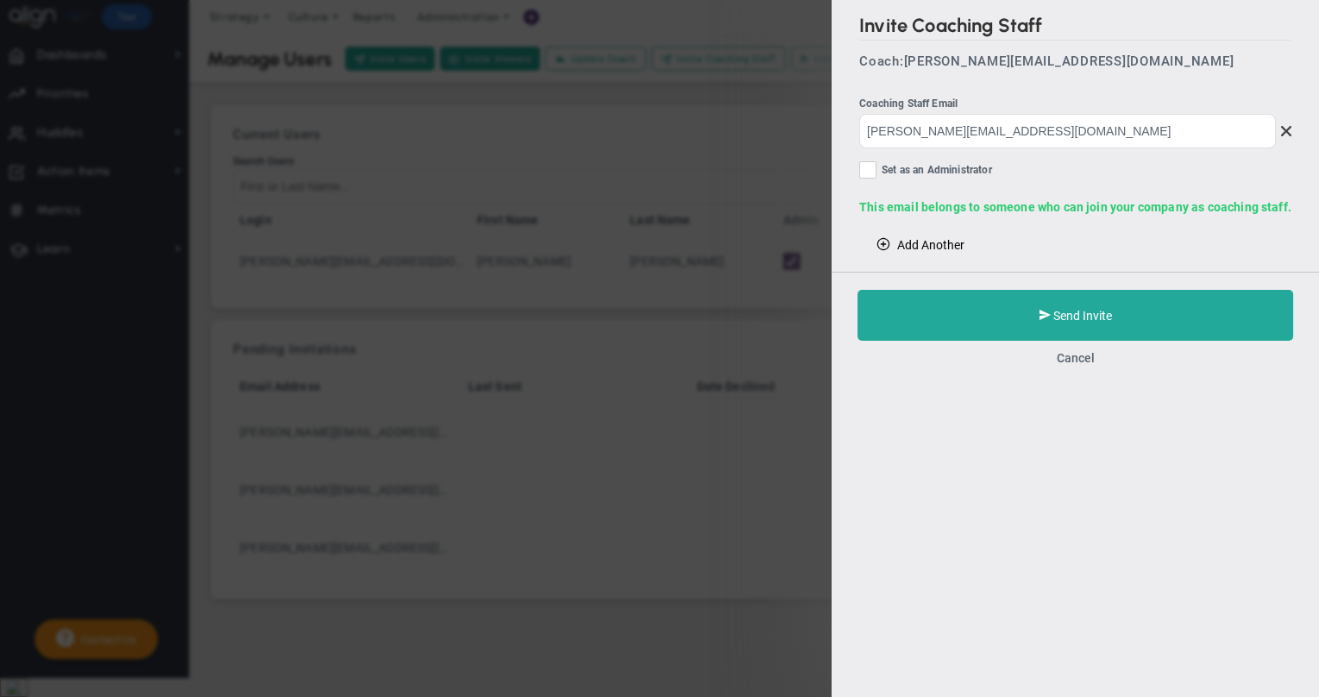
click at [870, 173] on input "Set as an Administrator" at bounding box center [869, 173] width 11 height 17
checkbox input "true"
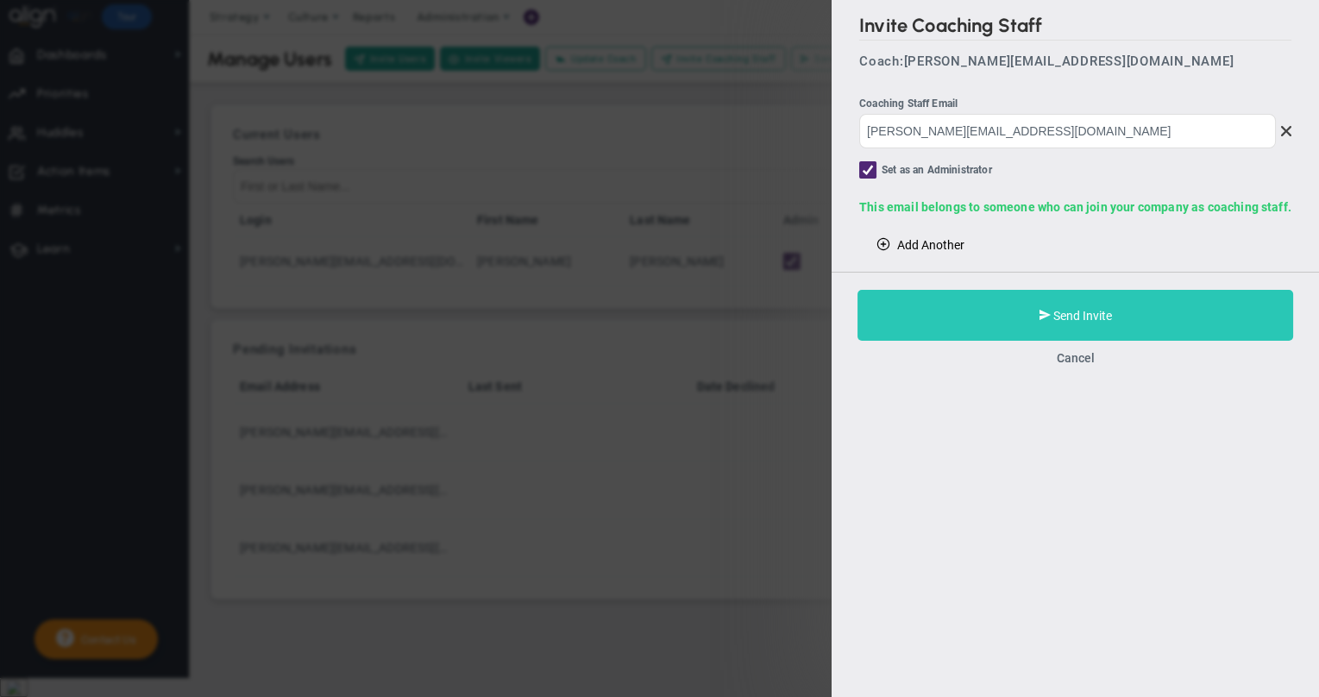
click at [949, 326] on button "Send Invite" at bounding box center [1076, 315] width 436 height 51
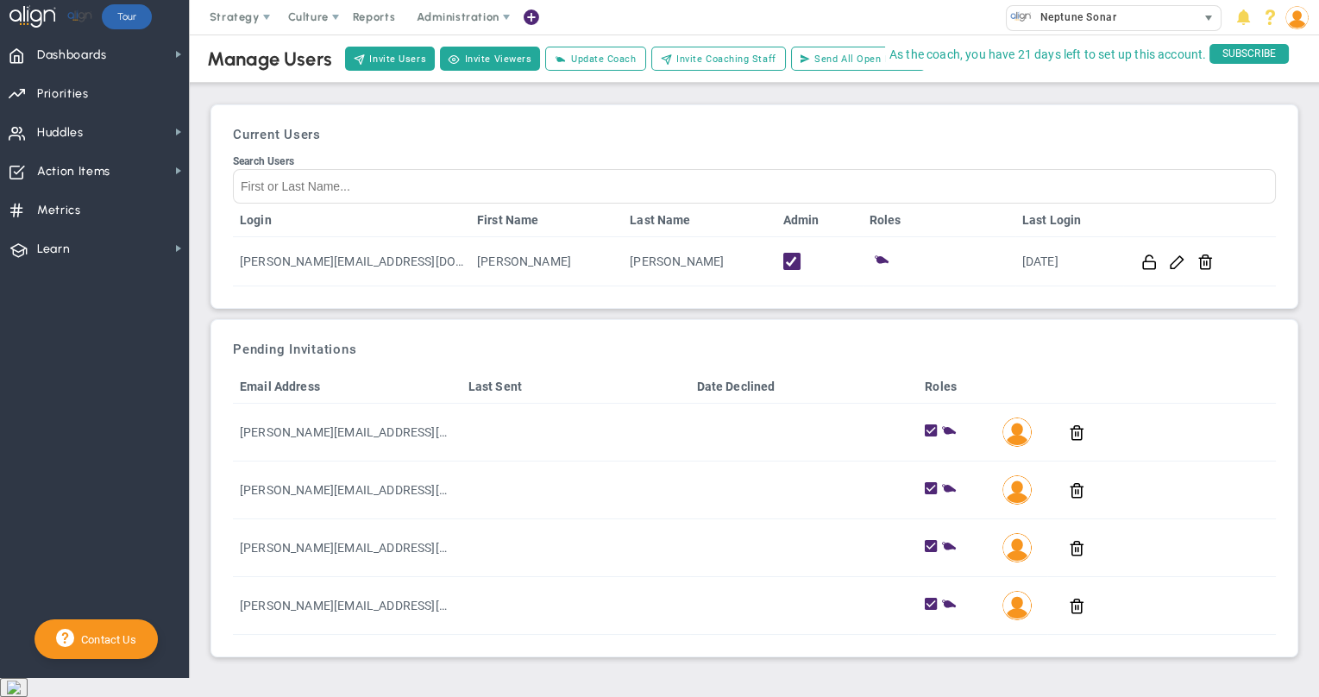
click at [999, 16] on span "Neptune Sonar" at bounding box center [1074, 17] width 85 height 22
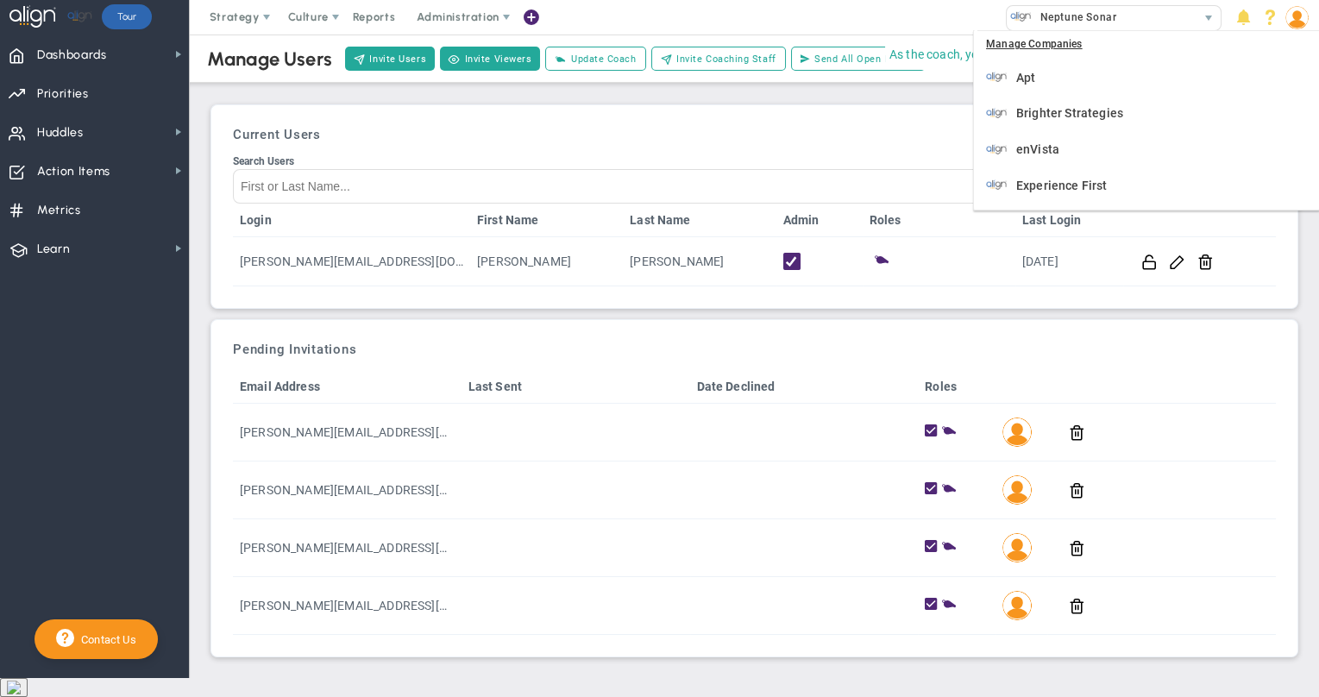
click at [881, 104] on div "Current Users Search Users Login First Name Last Name Admin Roles Last Login ma…" at bounding box center [755, 206] width 1088 height 205
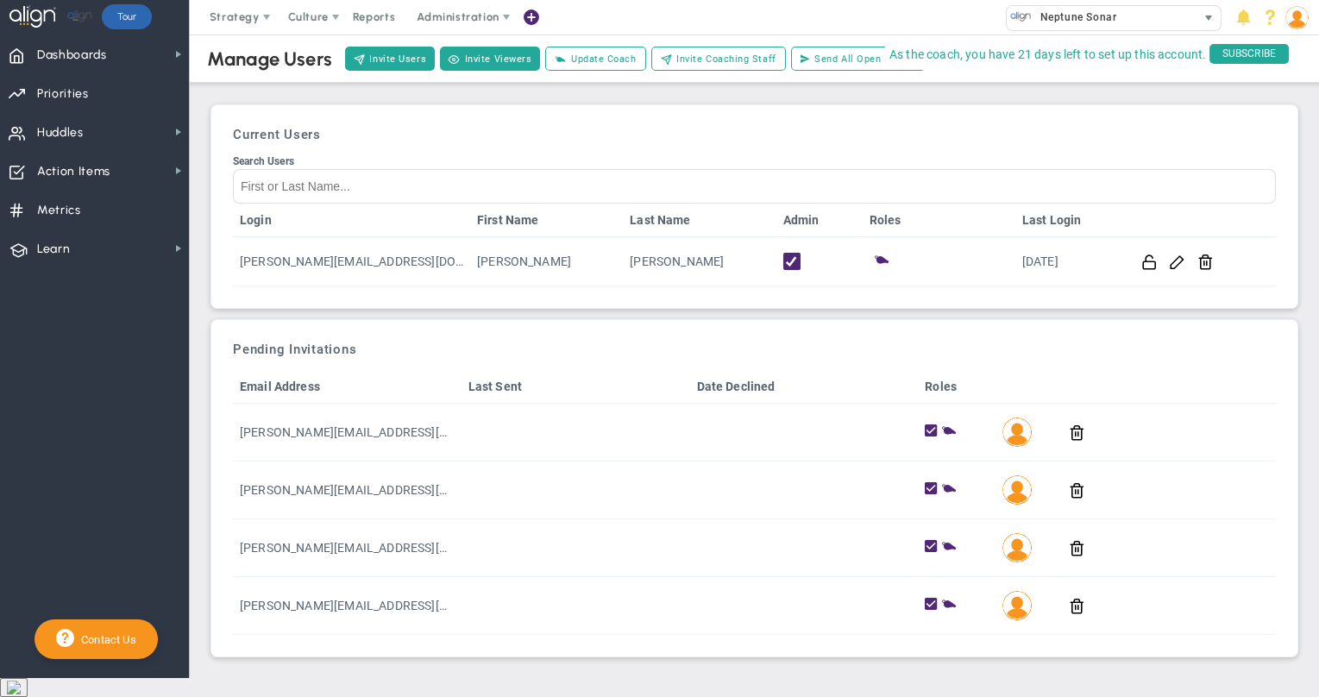
click at [999, 9] on span "Neptune Sonar" at bounding box center [1074, 17] width 85 height 22
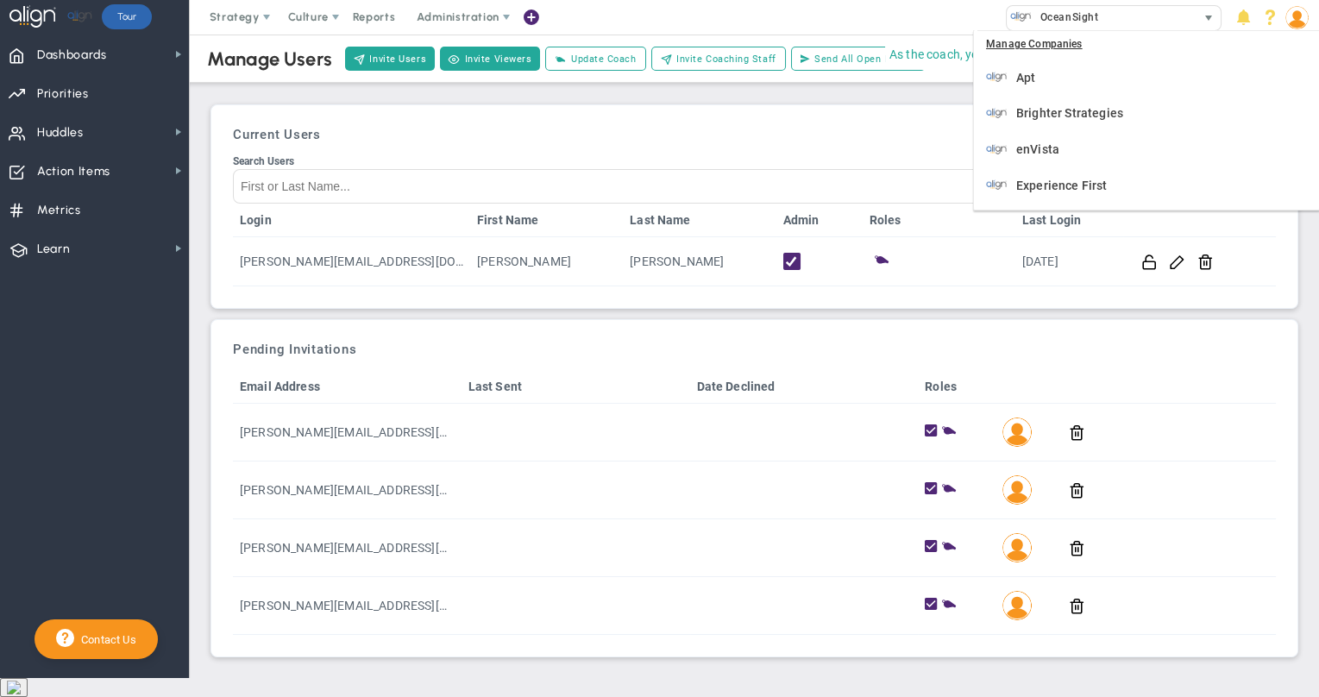
scroll to position [321, 0]
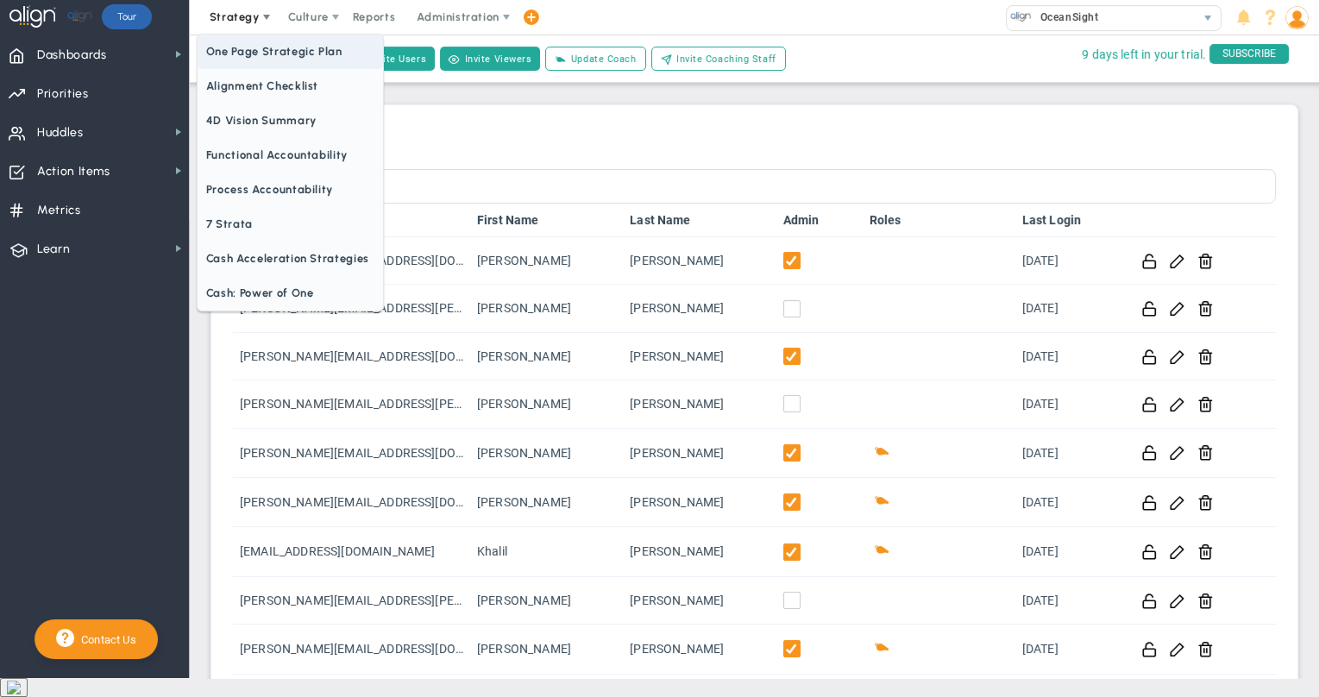
click at [264, 55] on span "One Page Strategic Plan" at bounding box center [291, 52] width 186 height 35
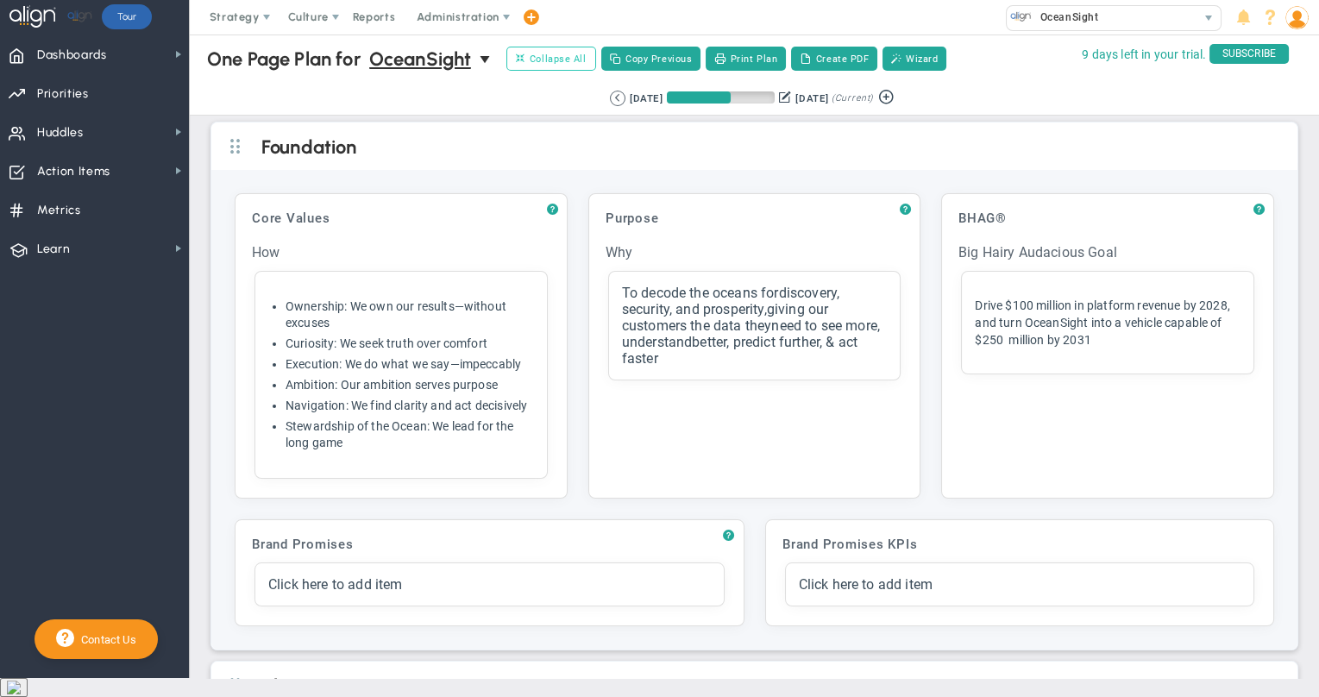
click at [545, 62] on span "Collapse All" at bounding box center [551, 59] width 70 height 16
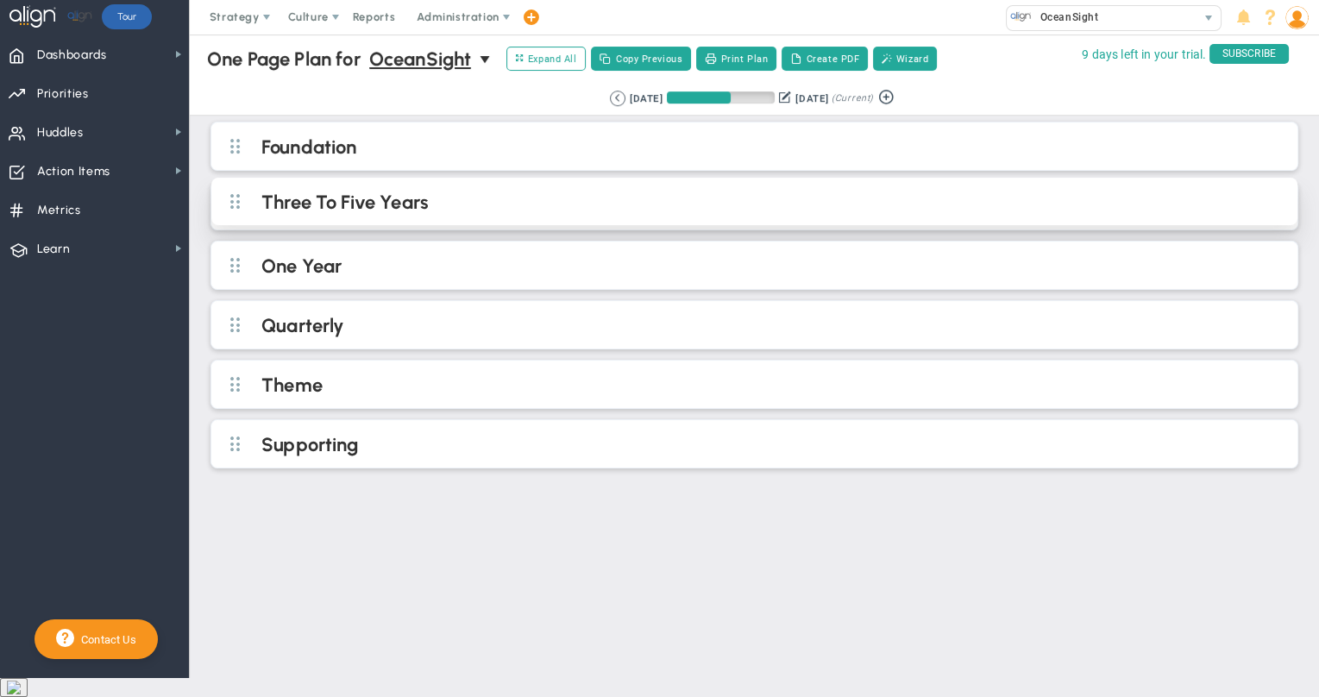
click at [432, 204] on h2 "Three To Five Years" at bounding box center [768, 204] width 1015 height 26
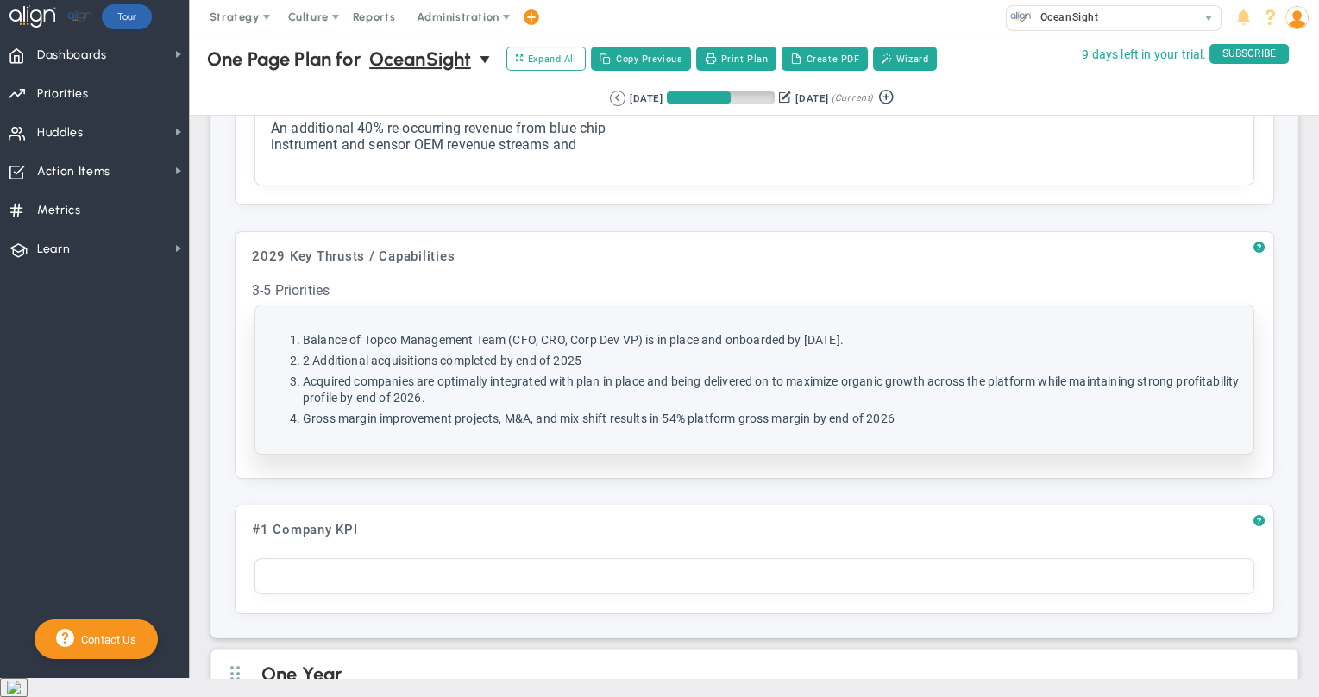
scroll to position [484, 0]
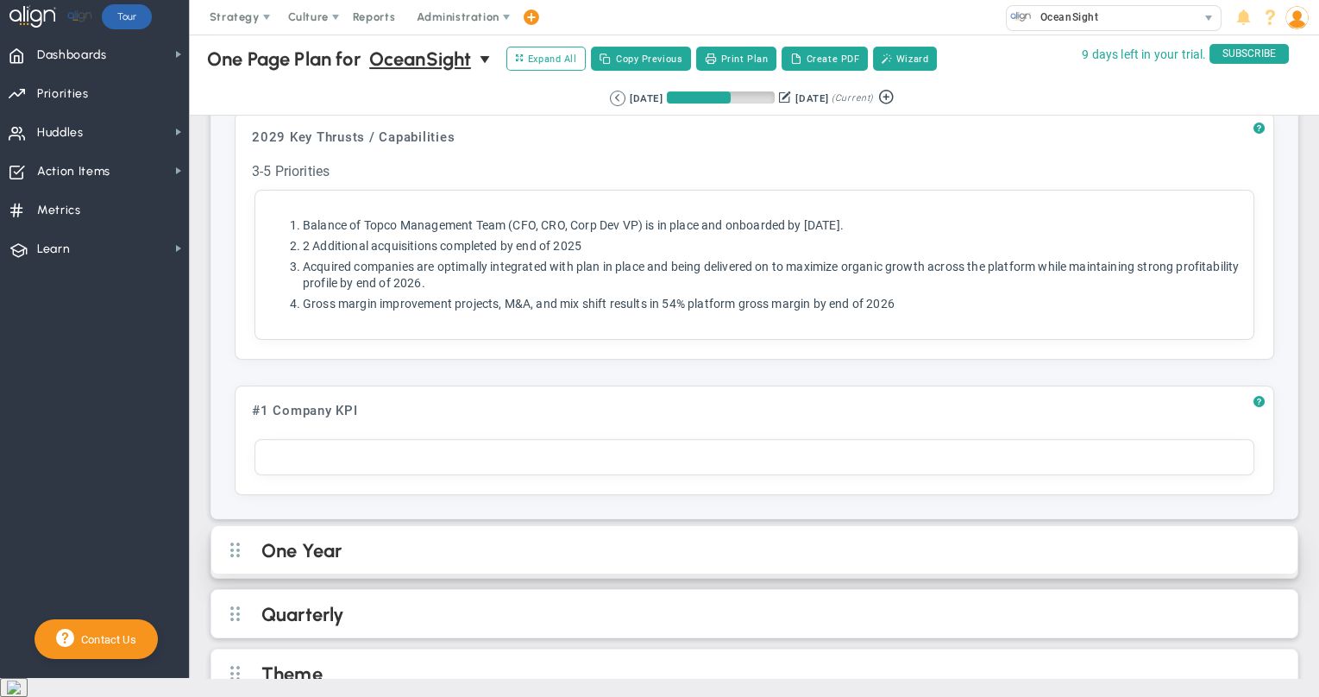
click at [492, 539] on h2 "One Year" at bounding box center [768, 552] width 1015 height 26
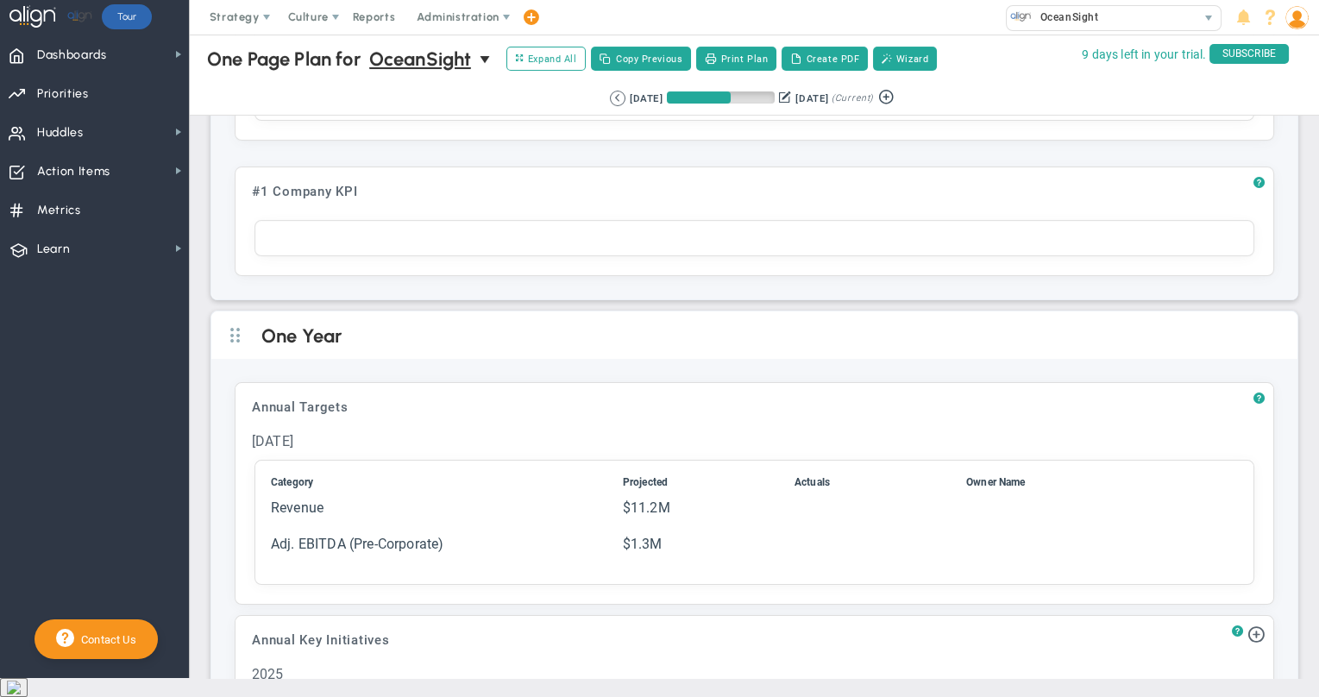
scroll to position [700, 0]
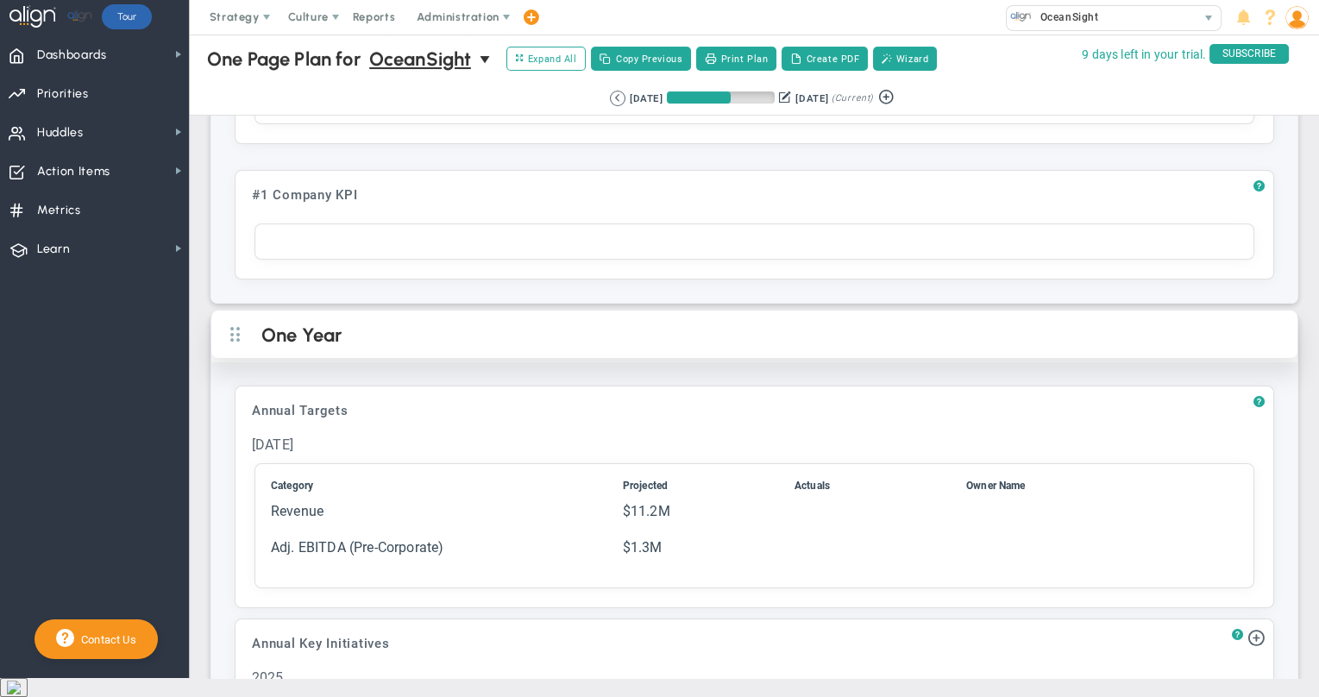
click at [469, 324] on h2 "One Year" at bounding box center [768, 337] width 1015 height 26
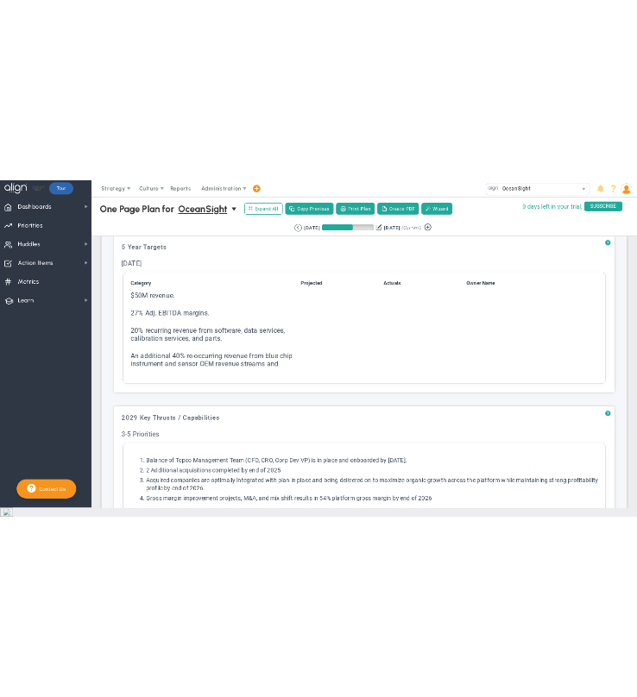
scroll to position [0, 0]
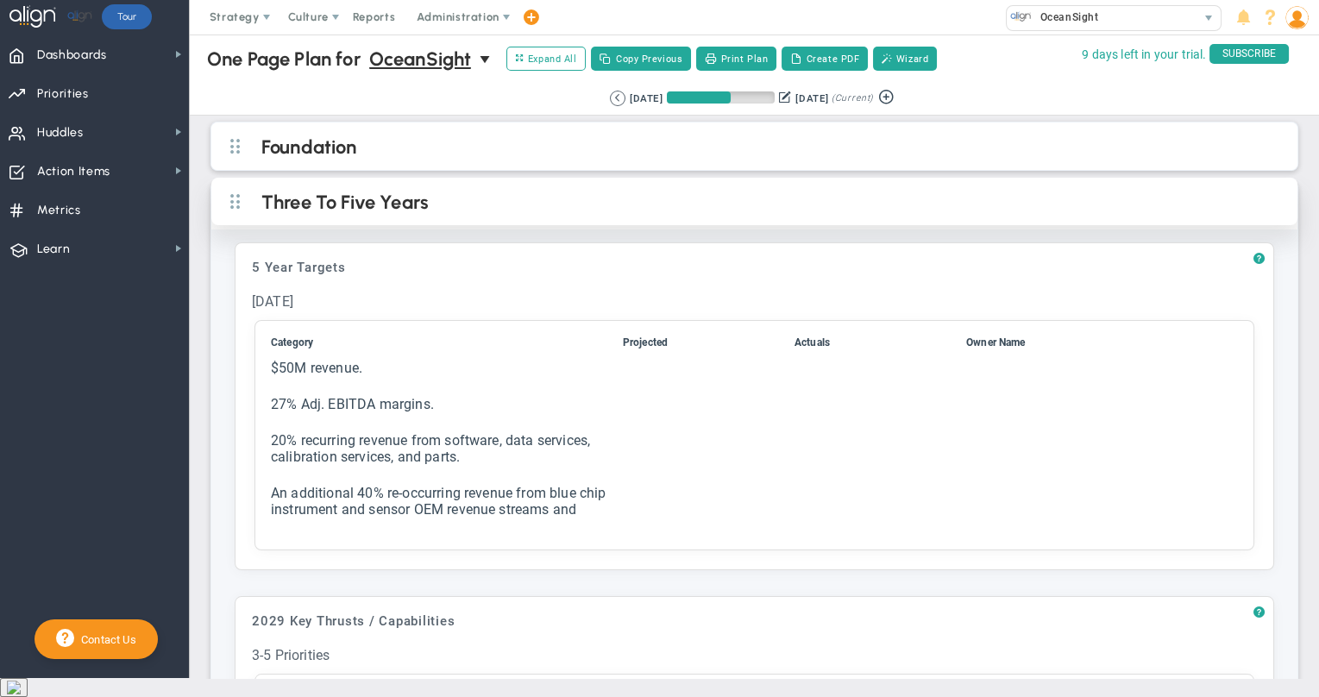
click at [453, 216] on div "Three To Five Years" at bounding box center [754, 201] width 1086 height 47
